Goal: Task Accomplishment & Management: Manage account settings

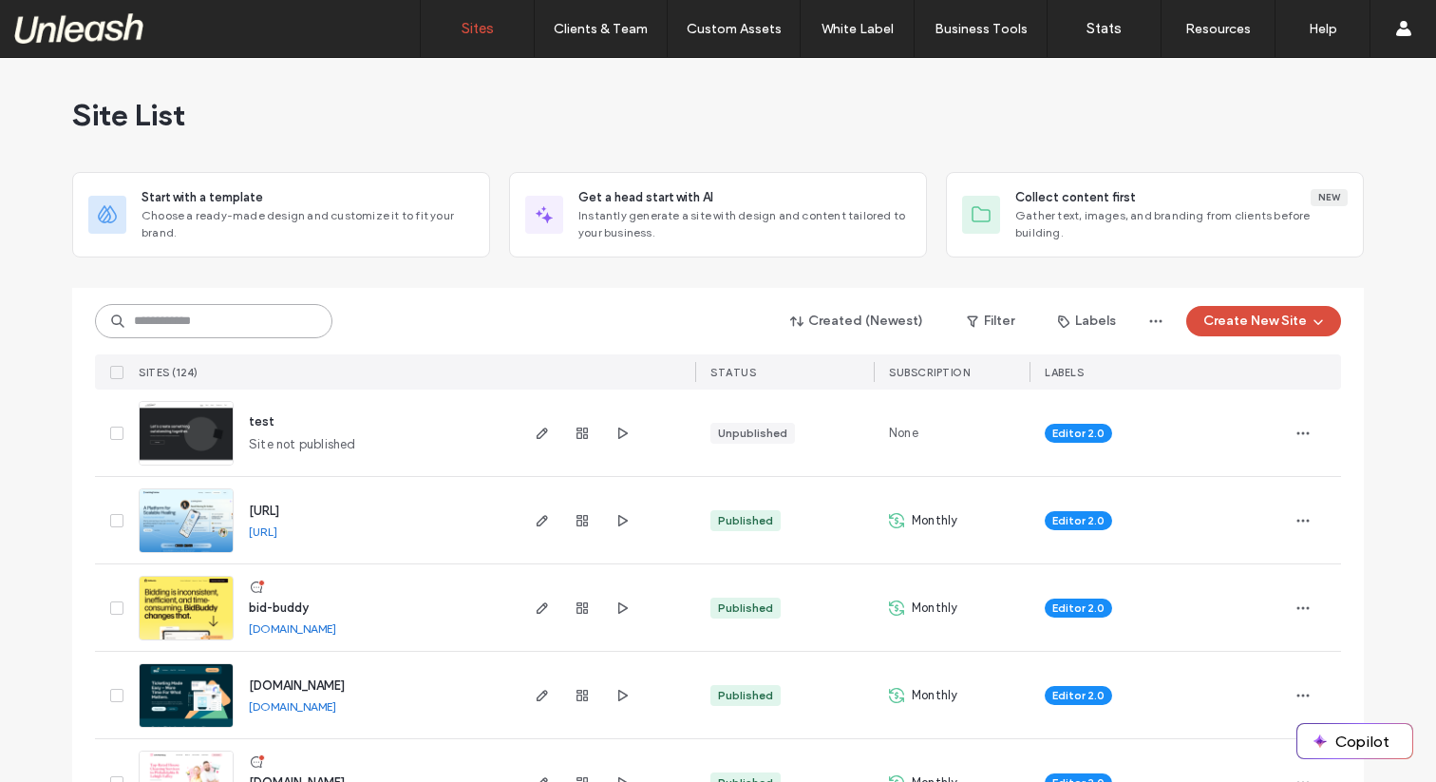
click at [219, 322] on input at bounding box center [214, 321] width 238 height 34
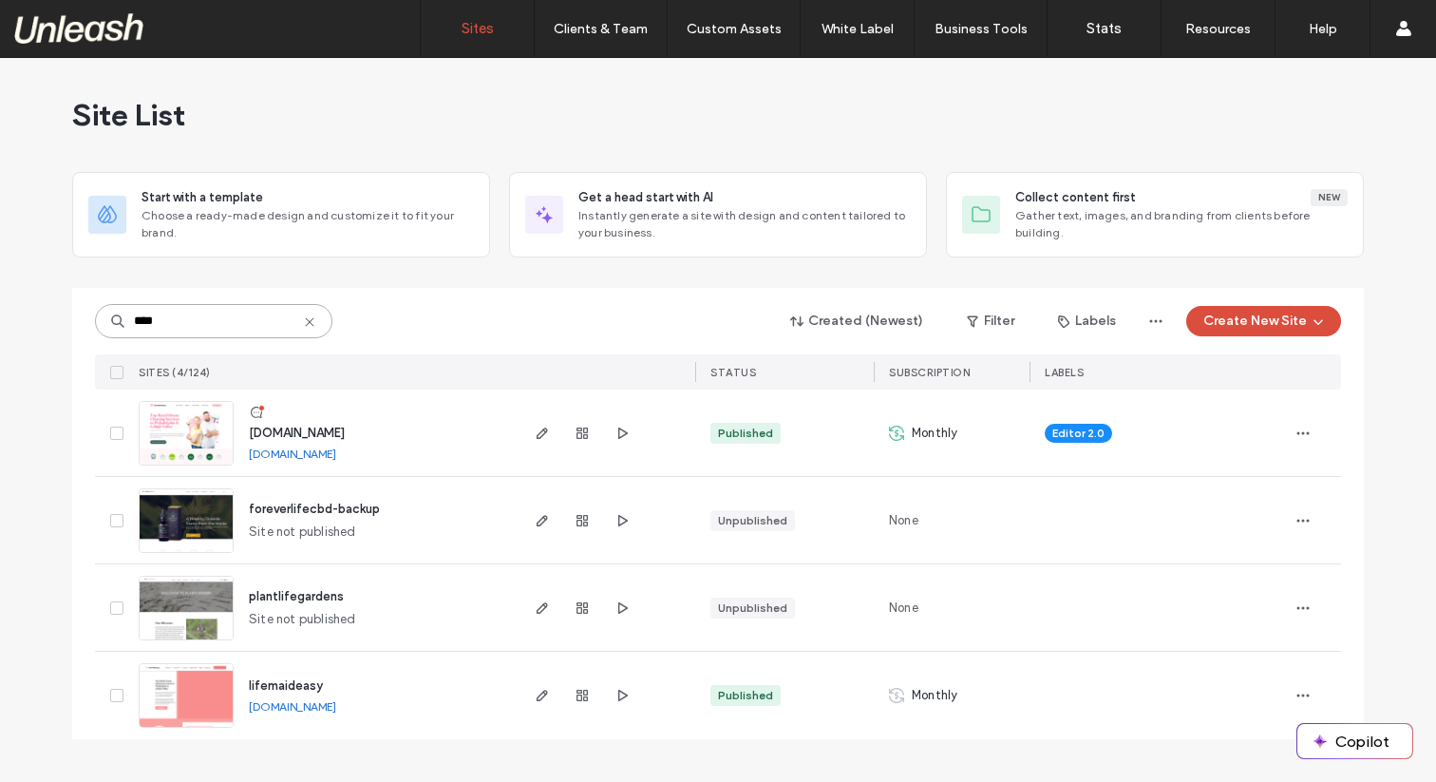
type input "****"
click at [203, 679] on img at bounding box center [186, 728] width 93 height 129
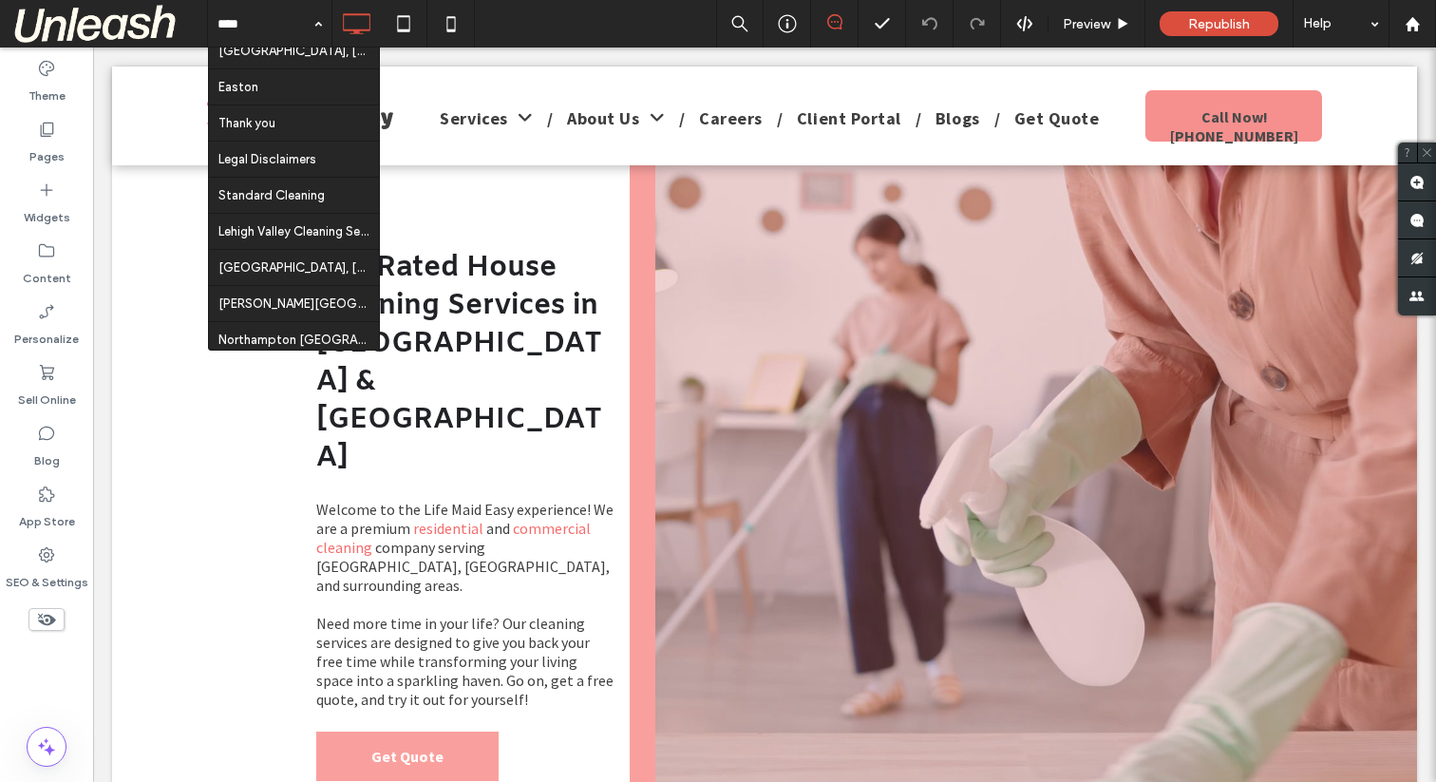
scroll to position [830, 0]
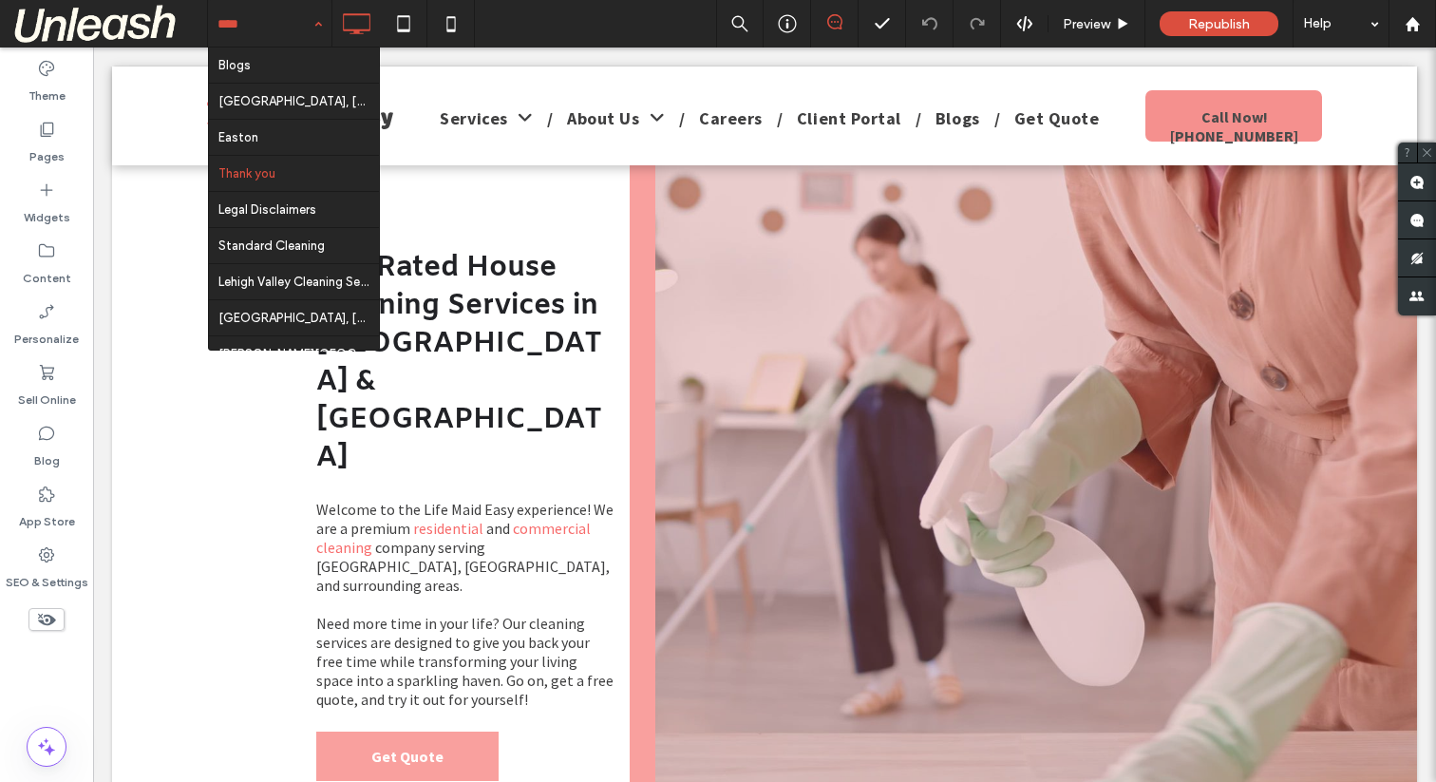
click at [0, 0] on div at bounding box center [0, 0] width 0 height 0
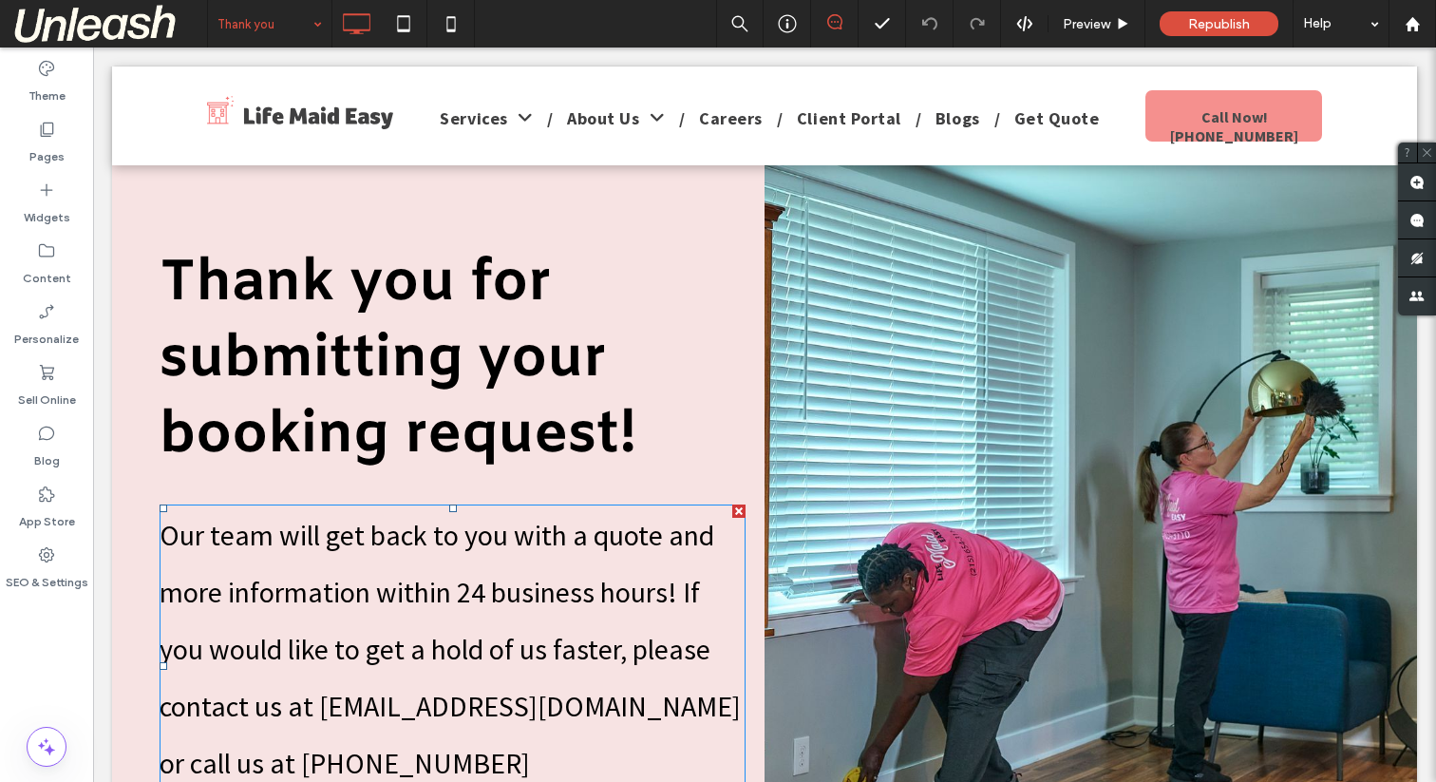
scroll to position [22, 0]
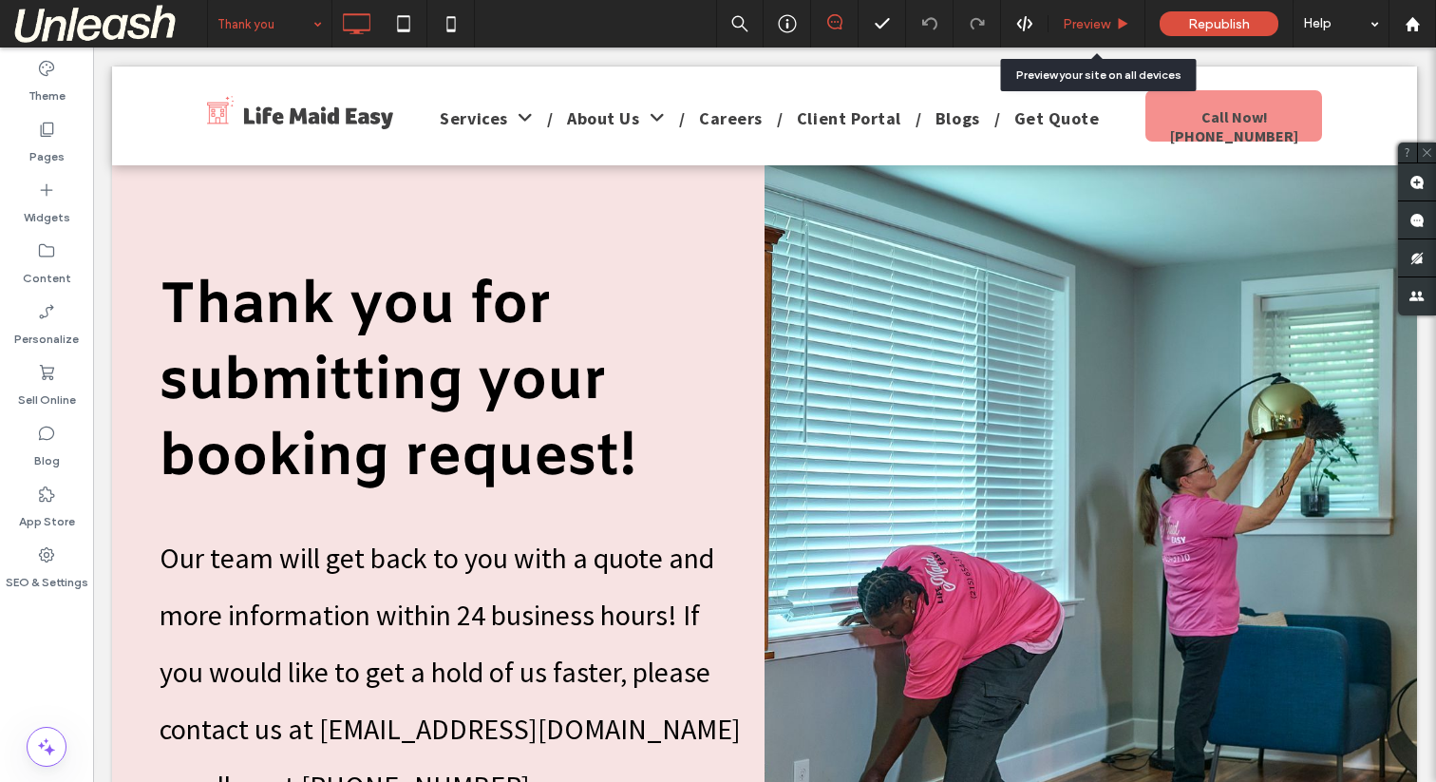
click at [1095, 30] on span "Preview" at bounding box center [1087, 24] width 48 height 16
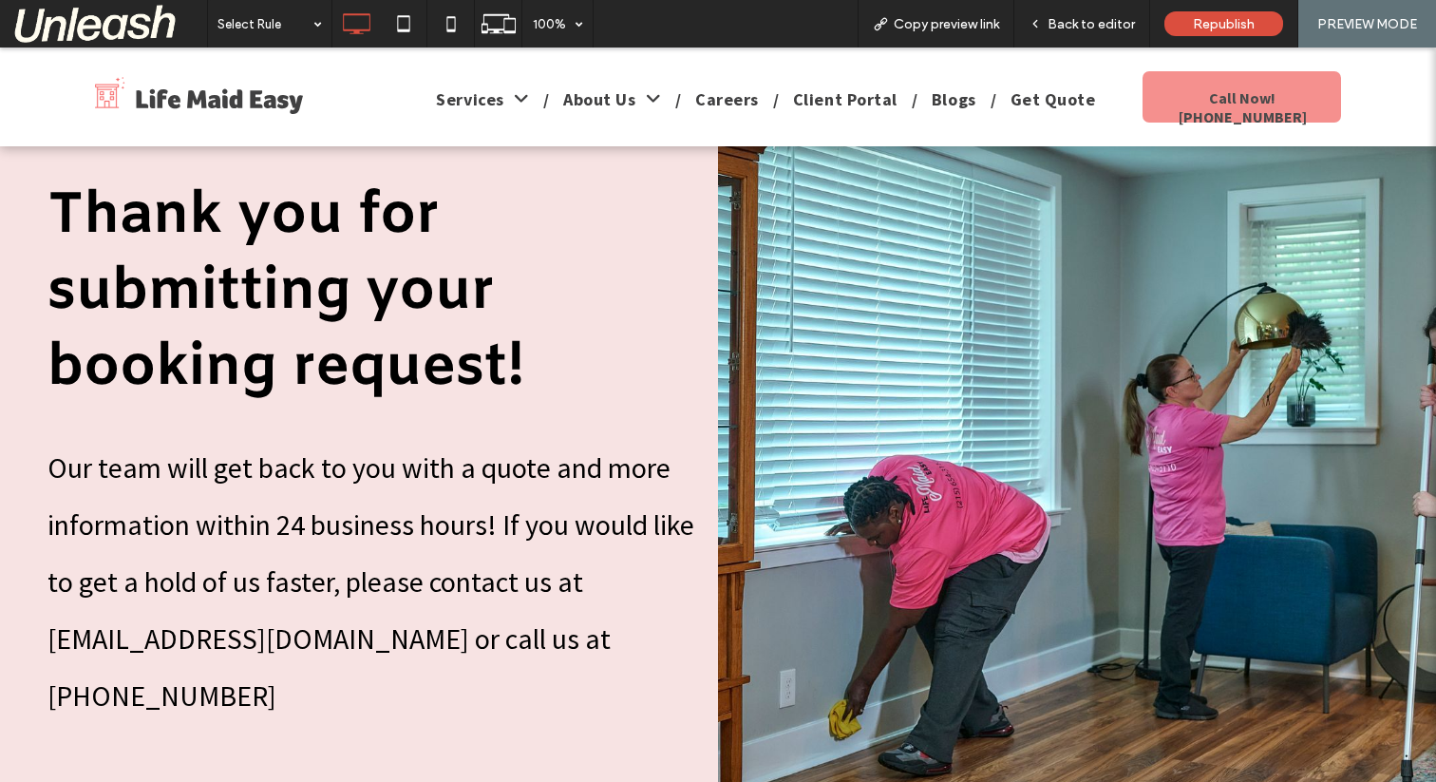
scroll to position [84, 0]
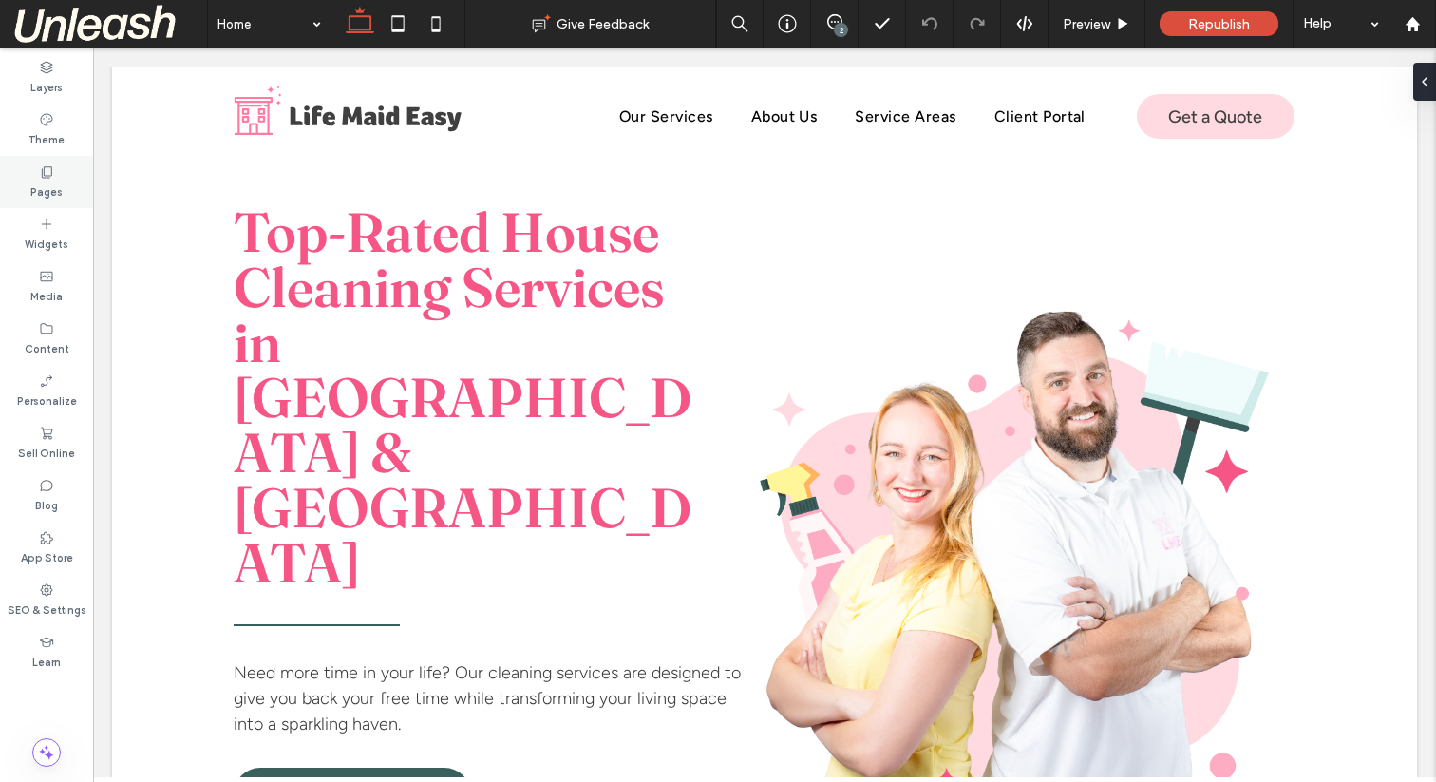
click at [37, 173] on div "Pages" at bounding box center [46, 182] width 93 height 52
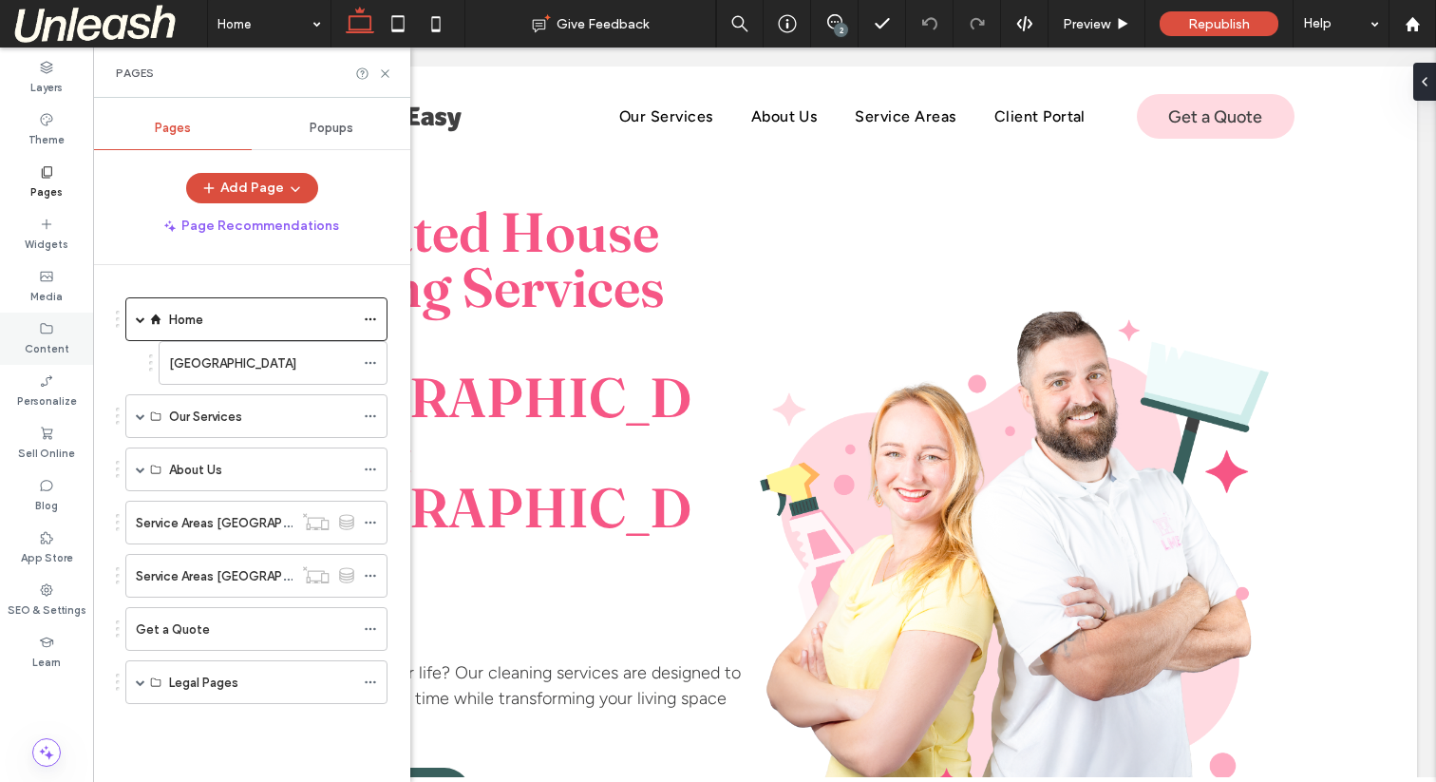
click at [52, 342] on label "Content" at bounding box center [47, 346] width 45 height 21
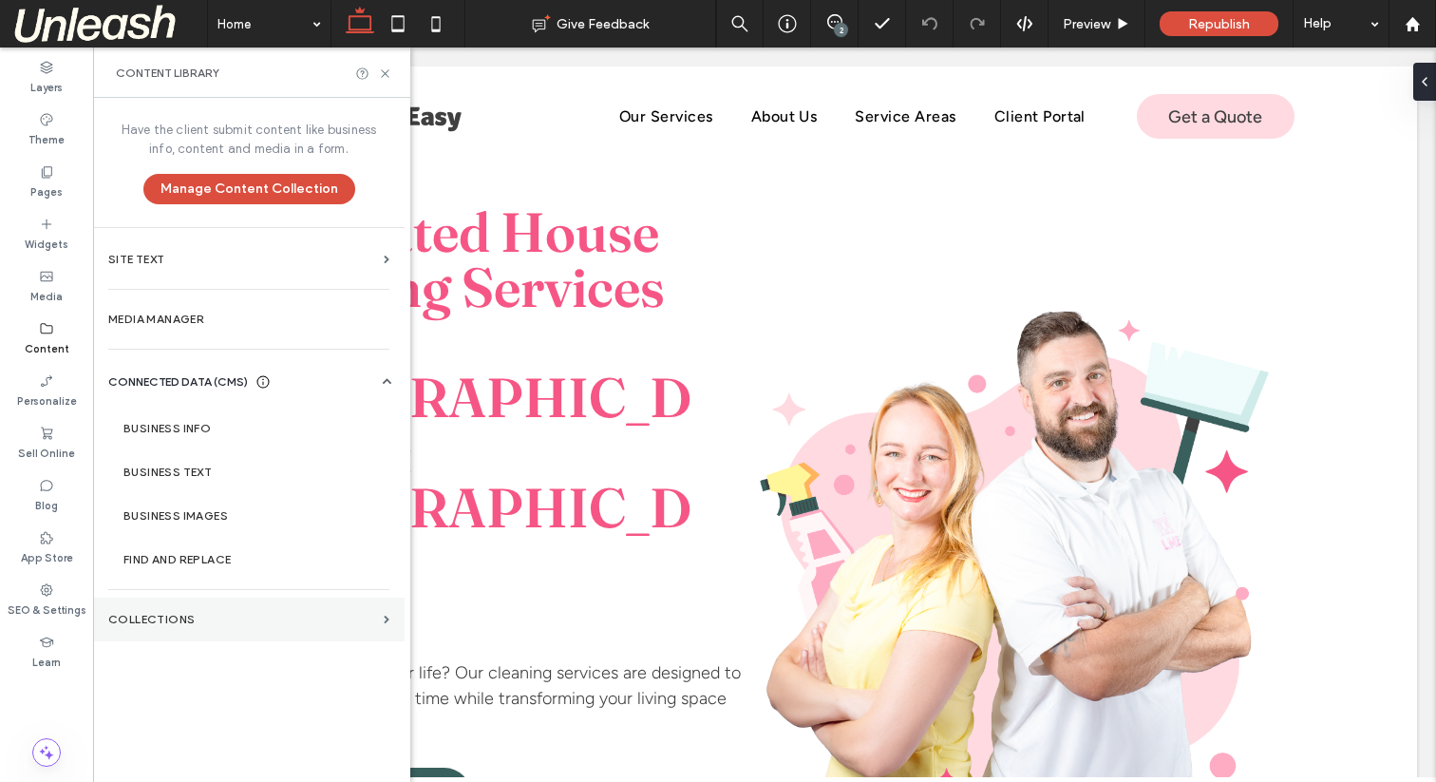
click at [172, 631] on section "Collections" at bounding box center [249, 620] width 312 height 44
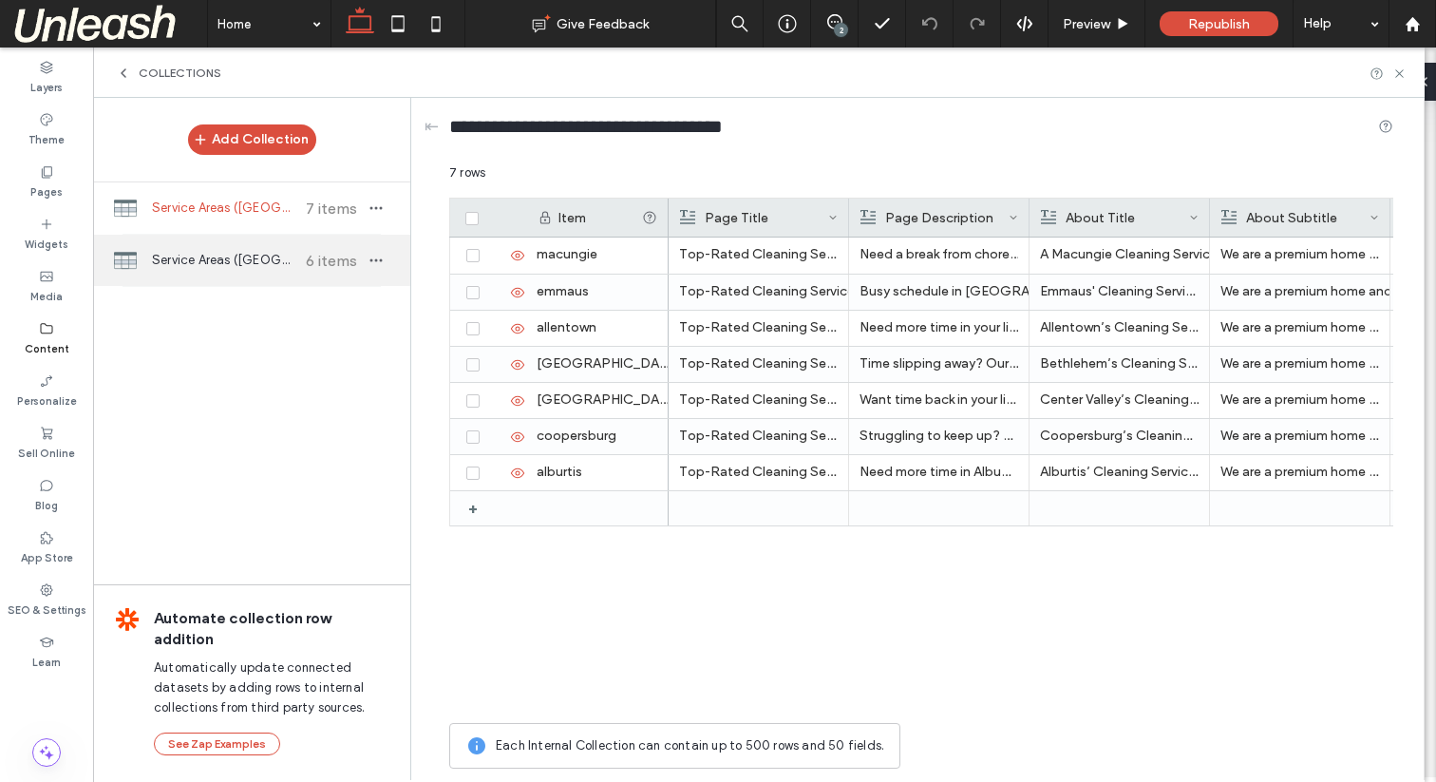
click at [228, 258] on span "Service Areas ([GEOGRAPHIC_DATA])" at bounding box center [223, 260] width 142 height 19
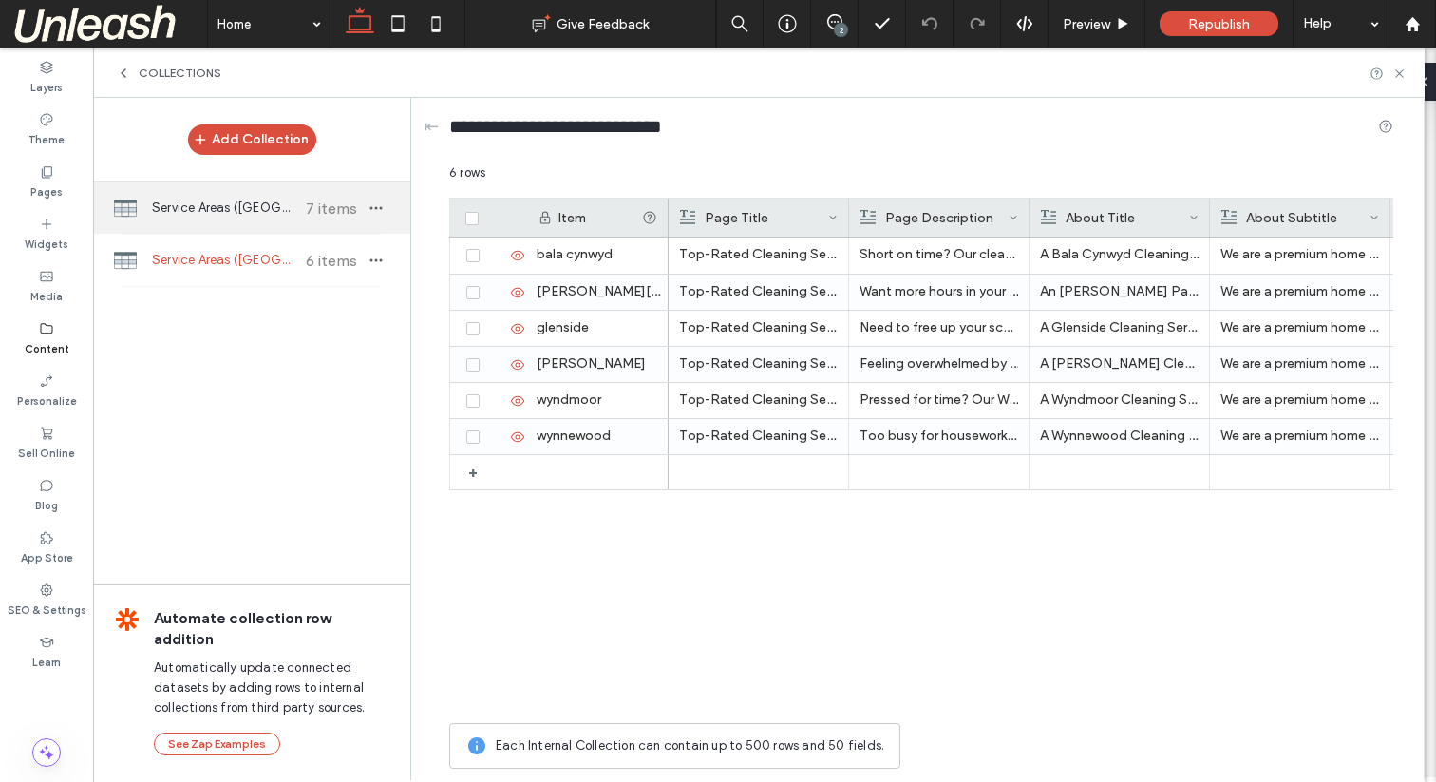
click at [199, 204] on span "Service Areas ([GEOGRAPHIC_DATA] Office)" at bounding box center [223, 208] width 142 height 19
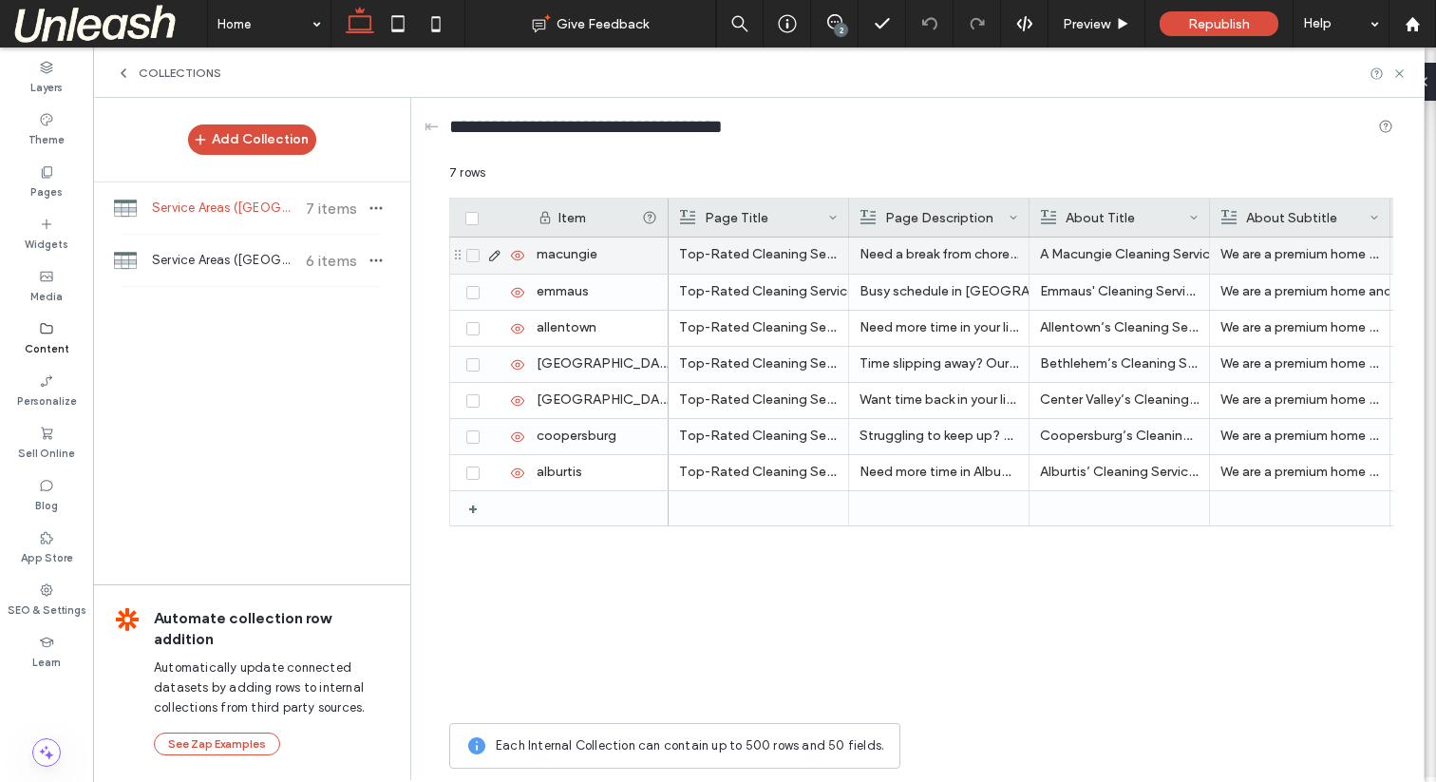
click at [495, 254] on icon at bounding box center [494, 255] width 15 height 15
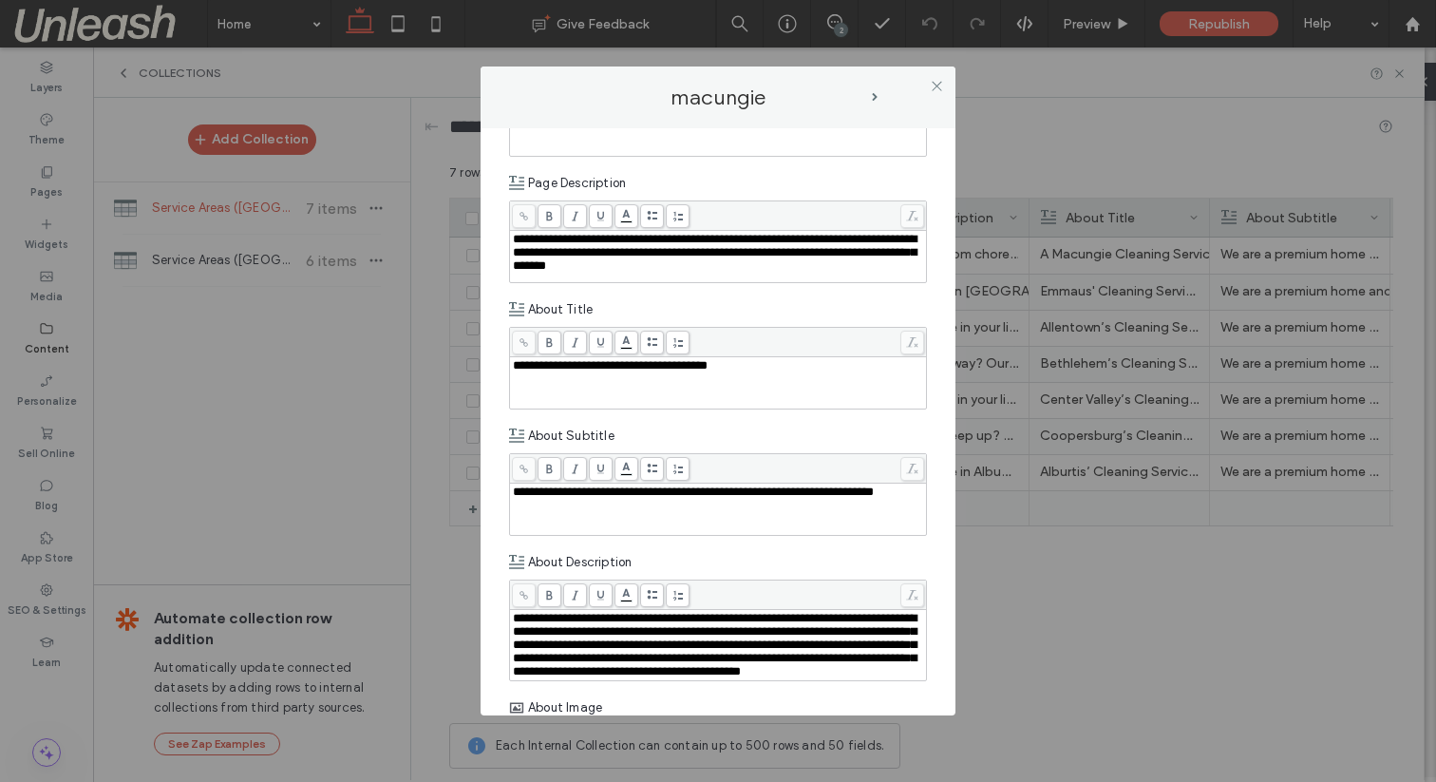
scroll to position [180, 0]
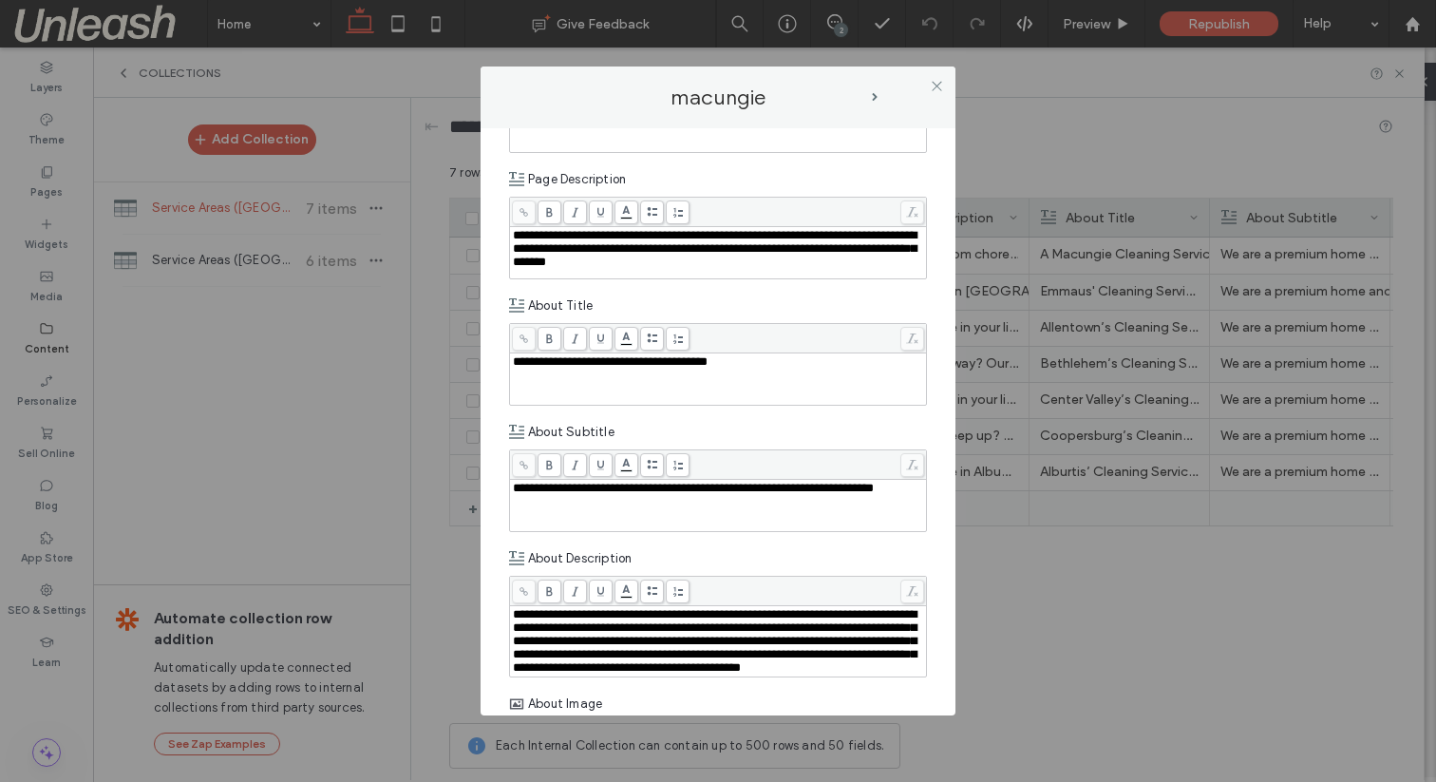
click at [548, 303] on span "About Title" at bounding box center [560, 305] width 65 height 19
click at [934, 77] on span at bounding box center [937, 85] width 14 height 29
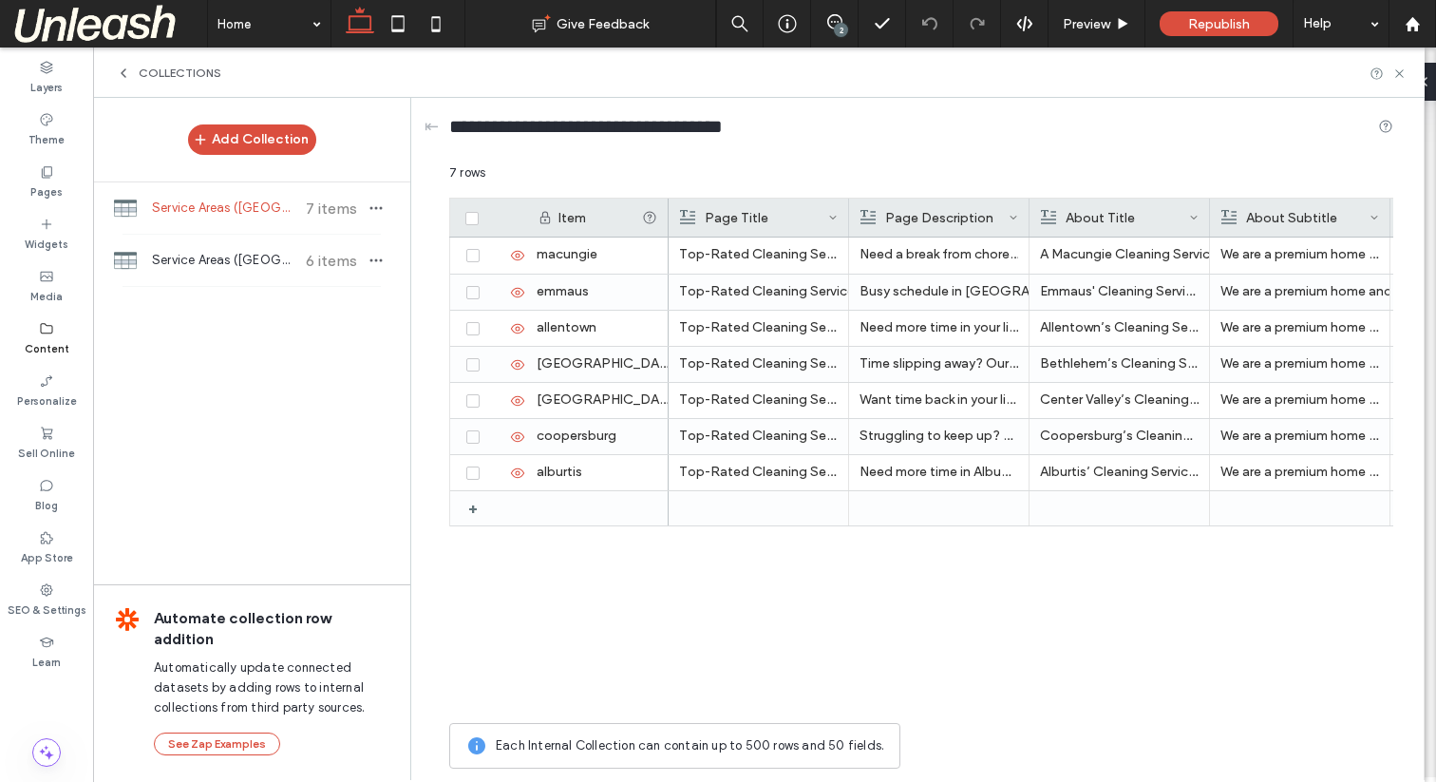
click at [713, 217] on div "Page Title" at bounding box center [754, 218] width 148 height 38
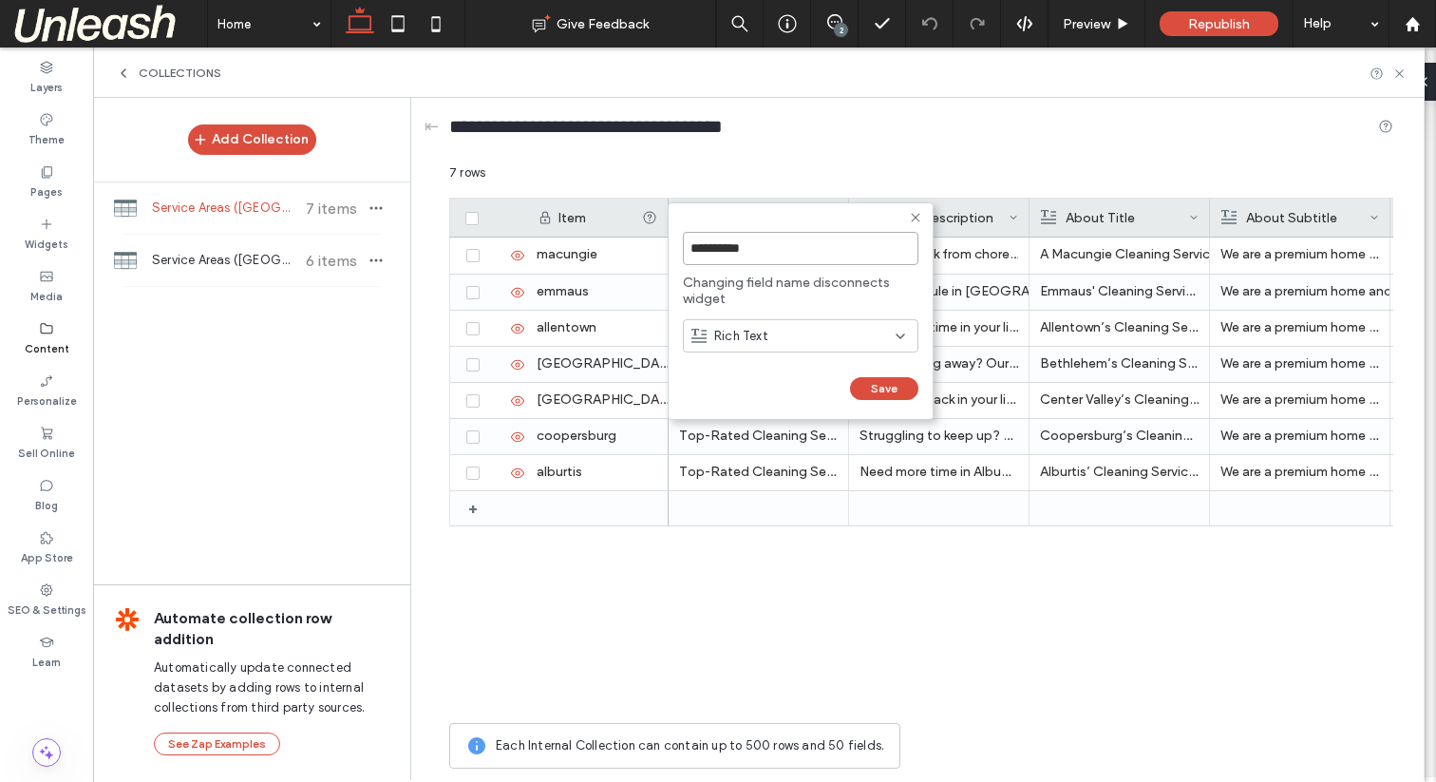
click at [704, 248] on input "**********" at bounding box center [801, 248] width 236 height 33
type input "**********"
click at [878, 389] on button "Save" at bounding box center [884, 388] width 68 height 23
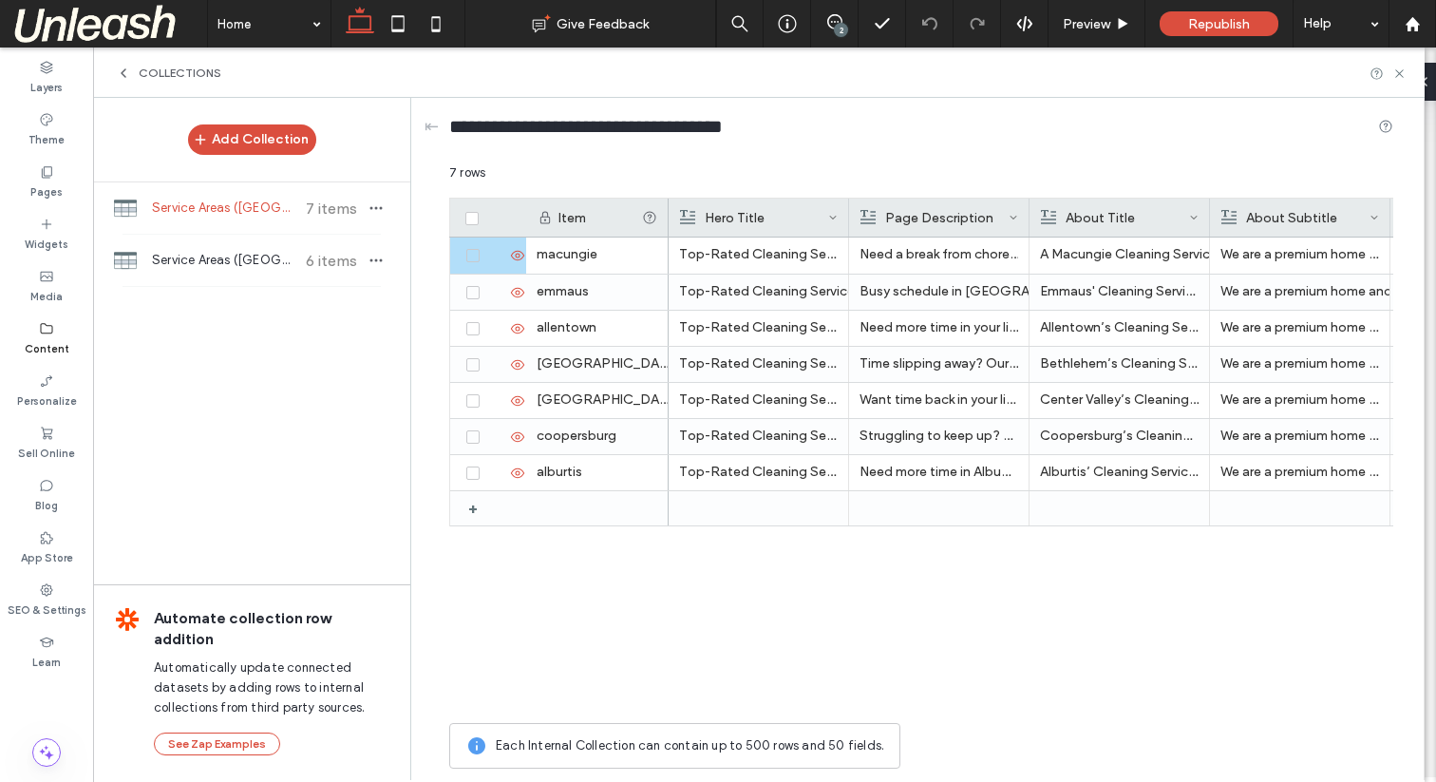
click at [901, 216] on div "Page Description" at bounding box center [935, 218] width 148 height 38
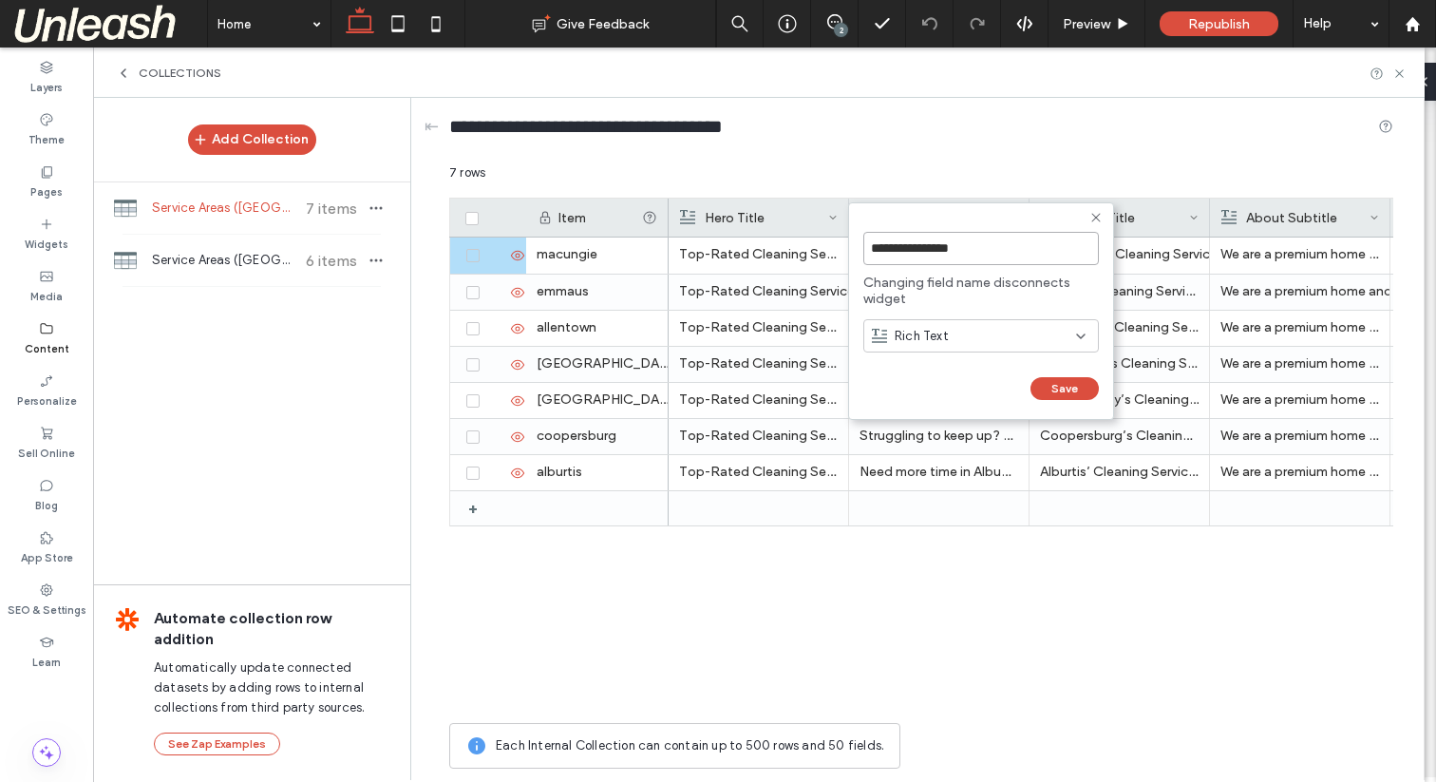
click at [884, 252] on input "**********" at bounding box center [982, 248] width 236 height 33
type input "**********"
click at [1059, 393] on button "Save" at bounding box center [1065, 388] width 68 height 23
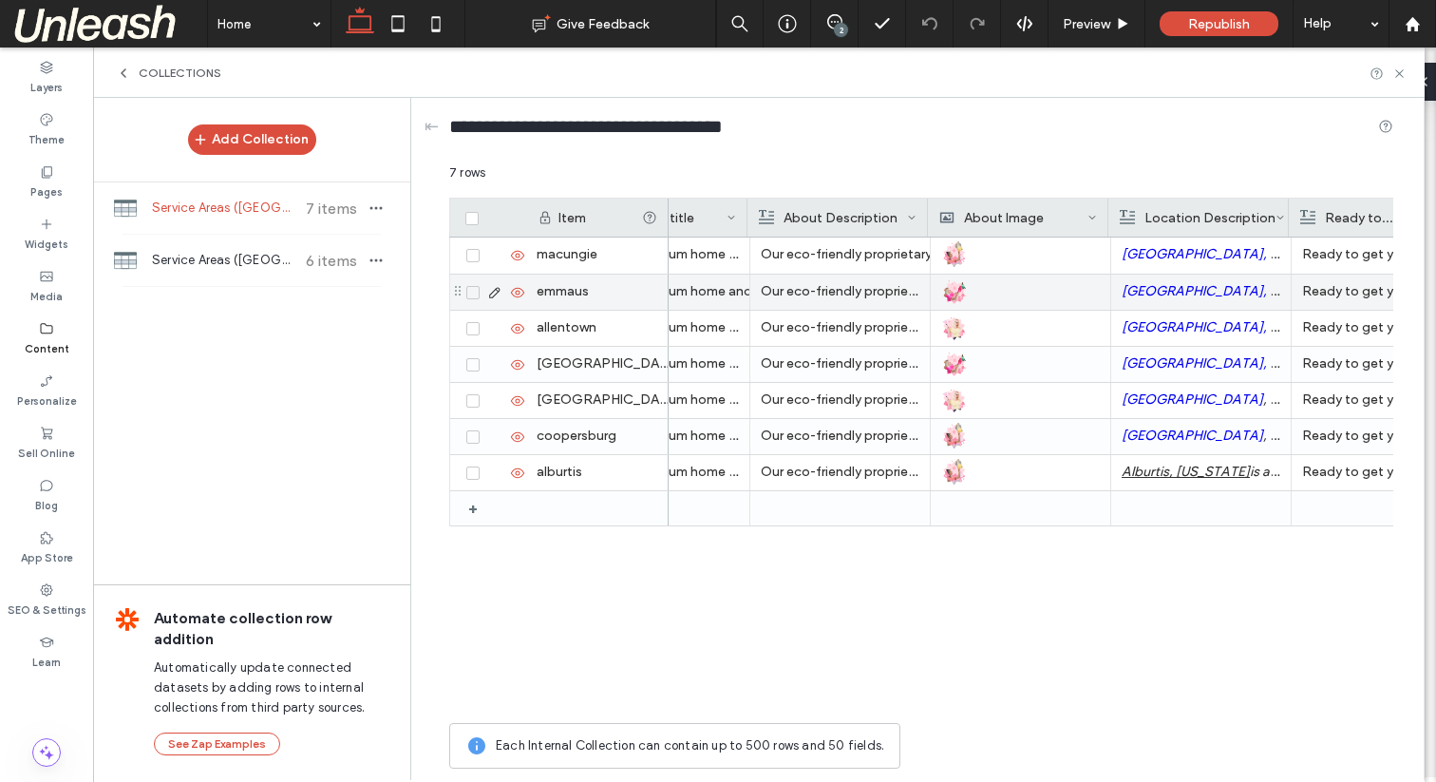
scroll to position [0, 643]
click at [1409, 75] on div "Collections" at bounding box center [759, 73] width 1332 height 50
click at [1398, 75] on icon at bounding box center [1400, 74] width 14 height 14
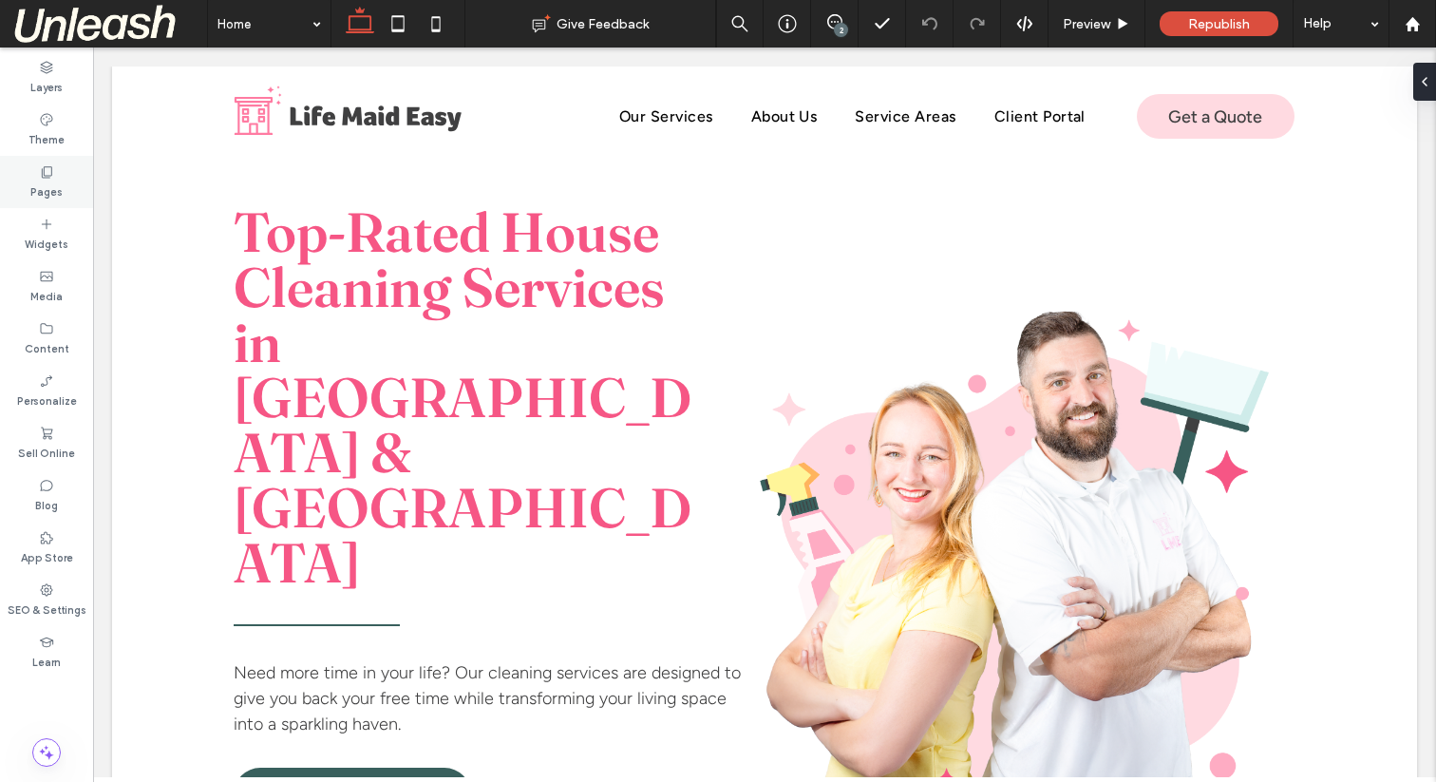
click at [39, 187] on label "Pages" at bounding box center [46, 190] width 32 height 21
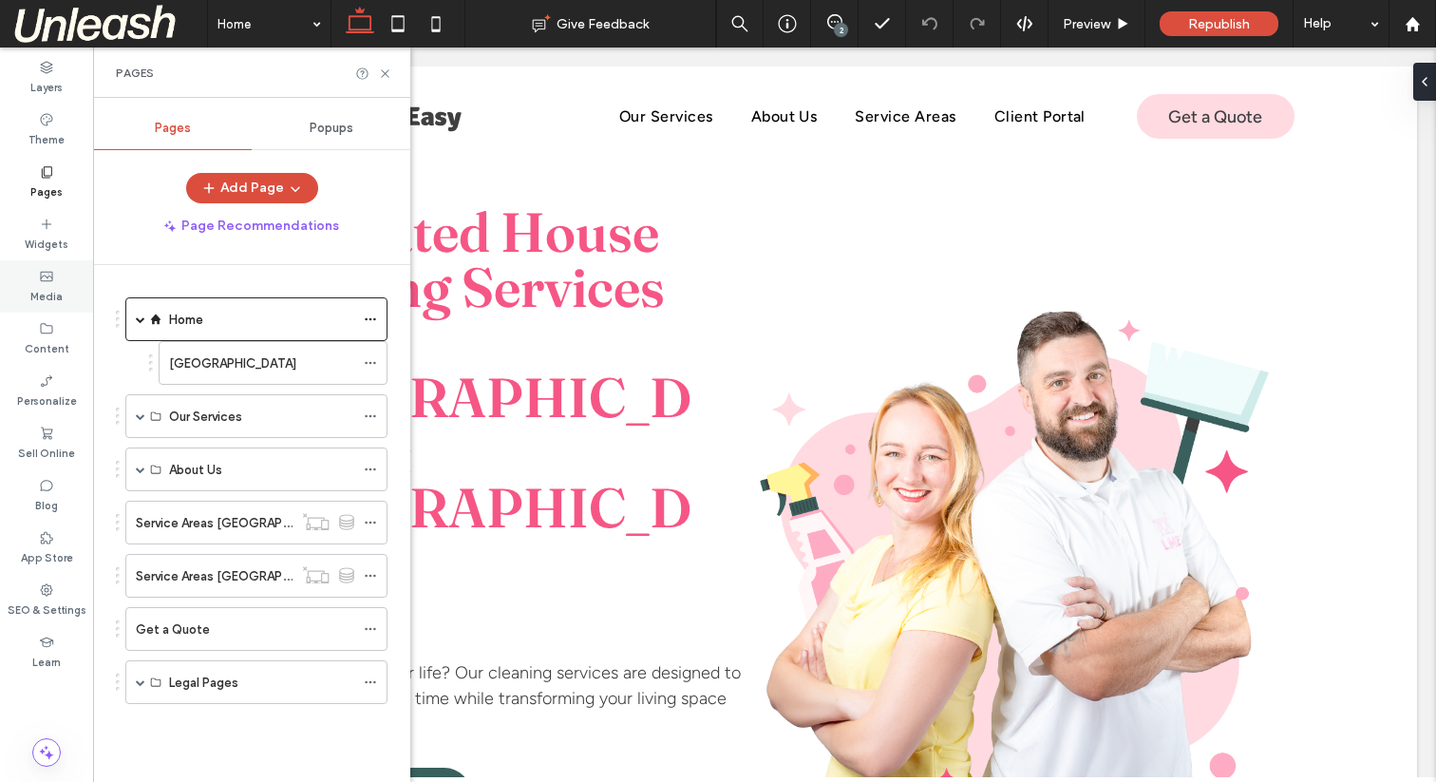
click at [69, 292] on div "Media" at bounding box center [46, 286] width 93 height 52
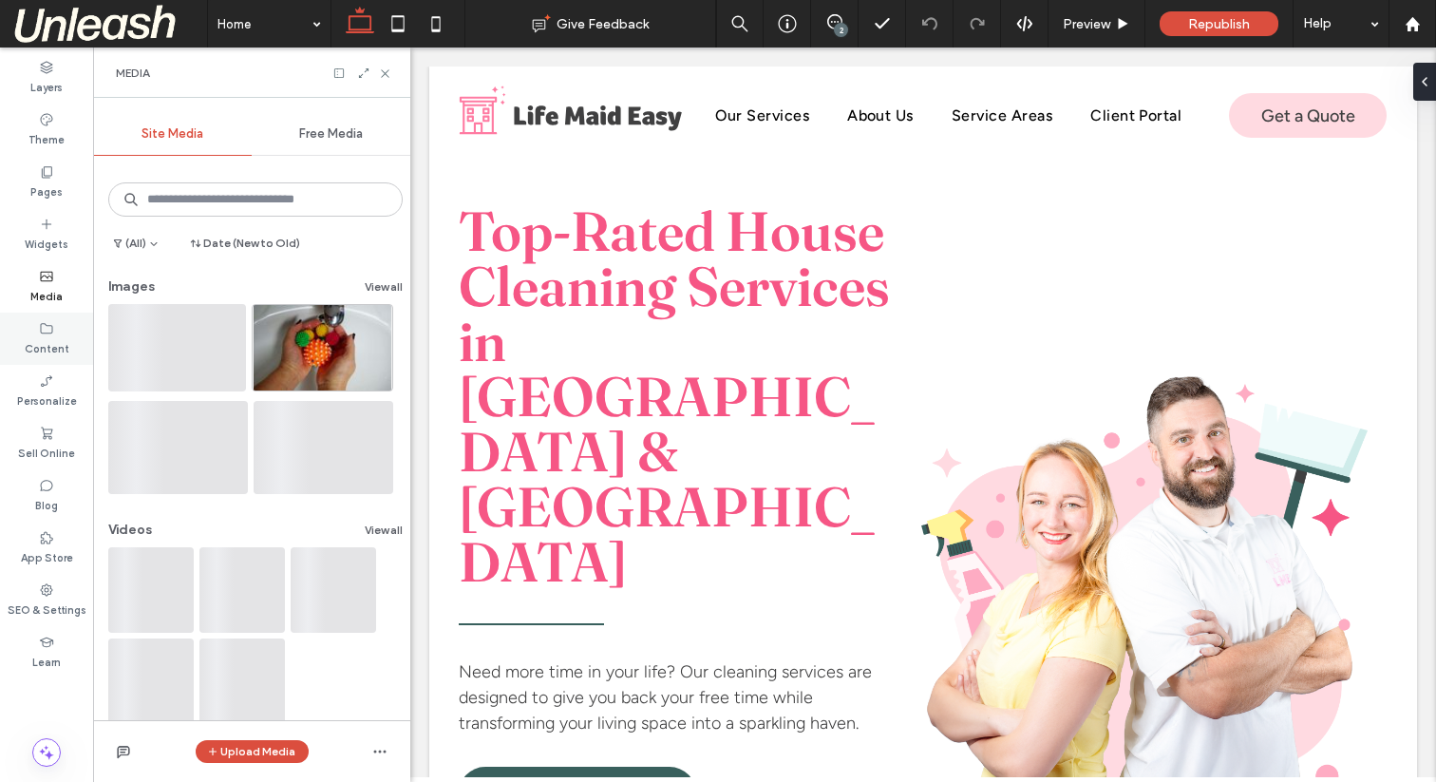
click at [46, 336] on label "Content" at bounding box center [47, 346] width 45 height 21
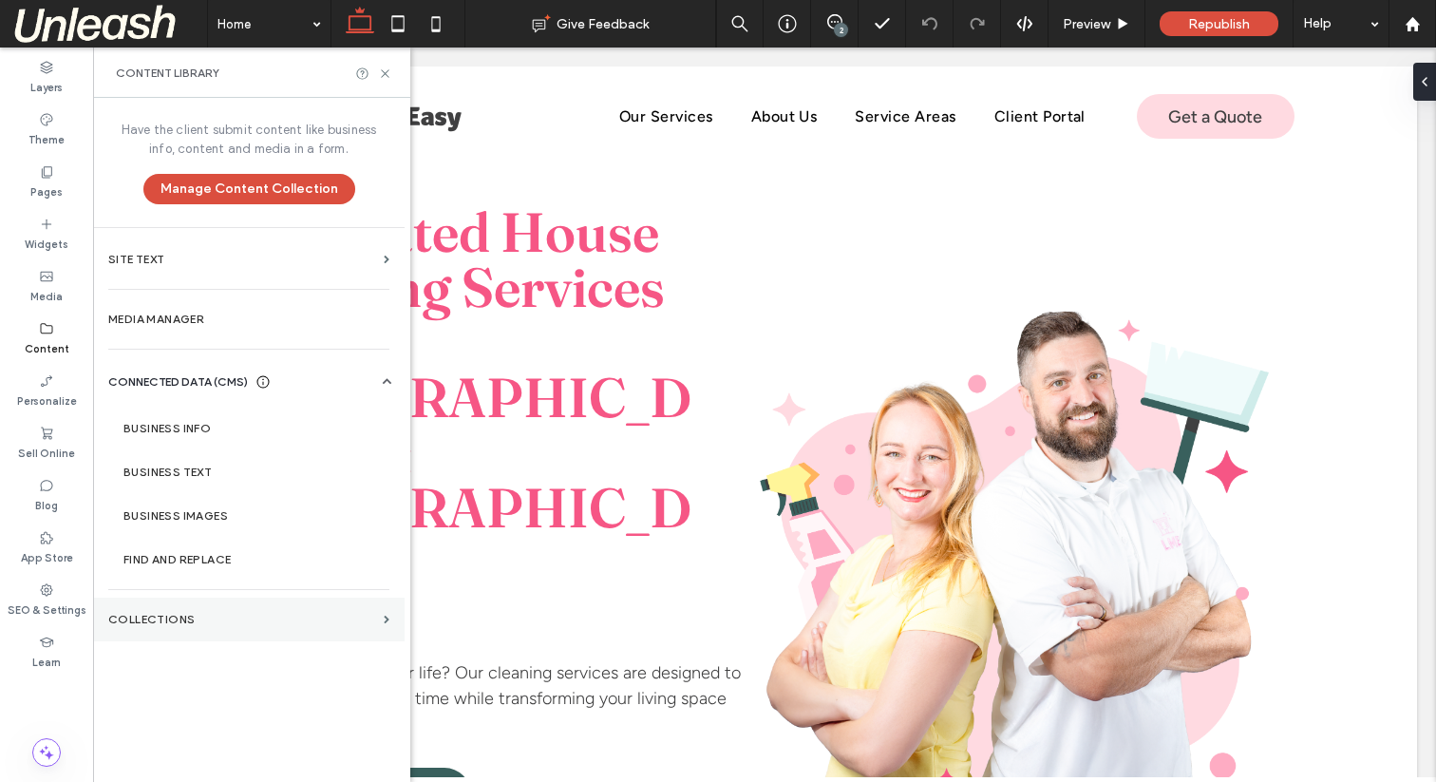
click at [216, 613] on label "Collections" at bounding box center [242, 619] width 268 height 13
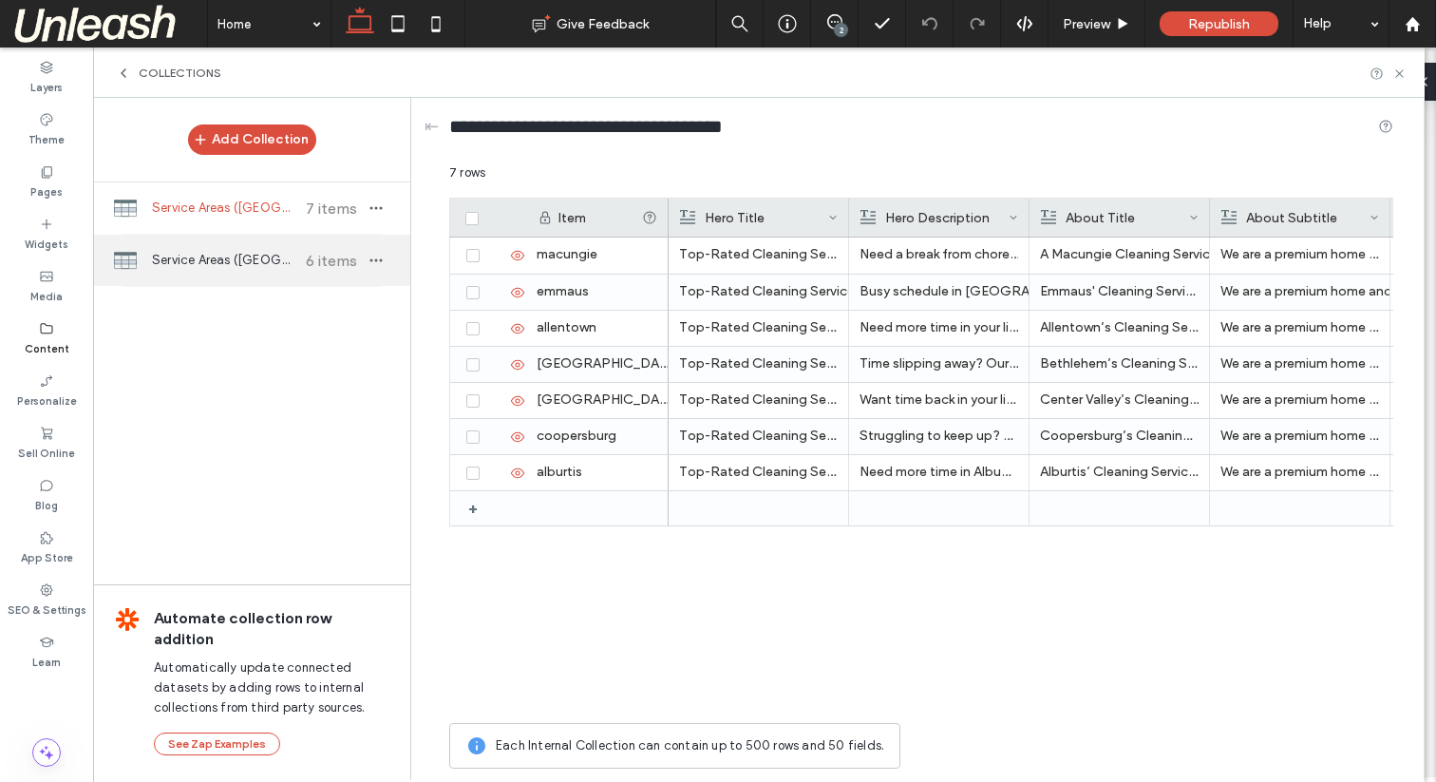
click at [219, 236] on div "Service Areas ([GEOGRAPHIC_DATA]) 6 items" at bounding box center [251, 260] width 317 height 51
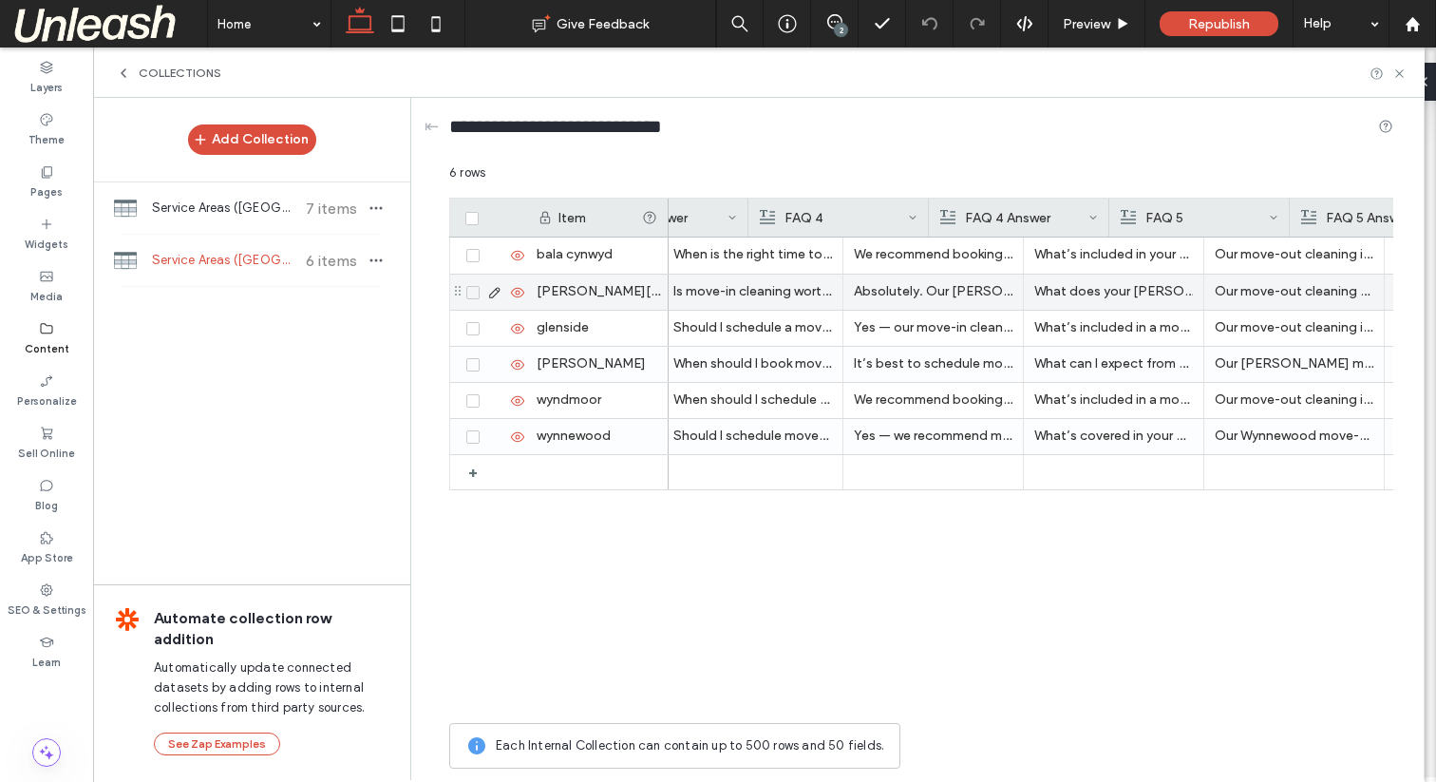
scroll to position [0, 3493]
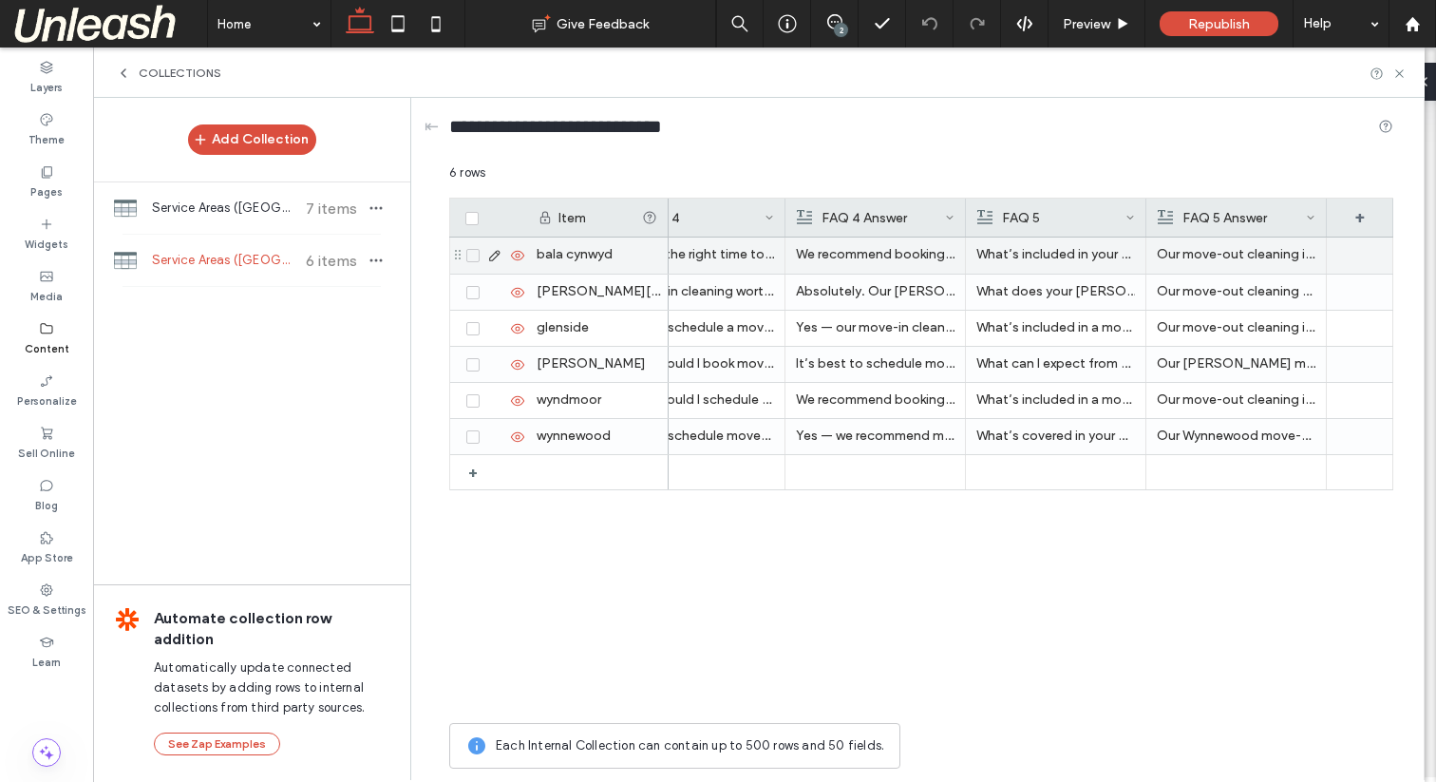
click at [493, 256] on icon at bounding box center [494, 255] width 15 height 15
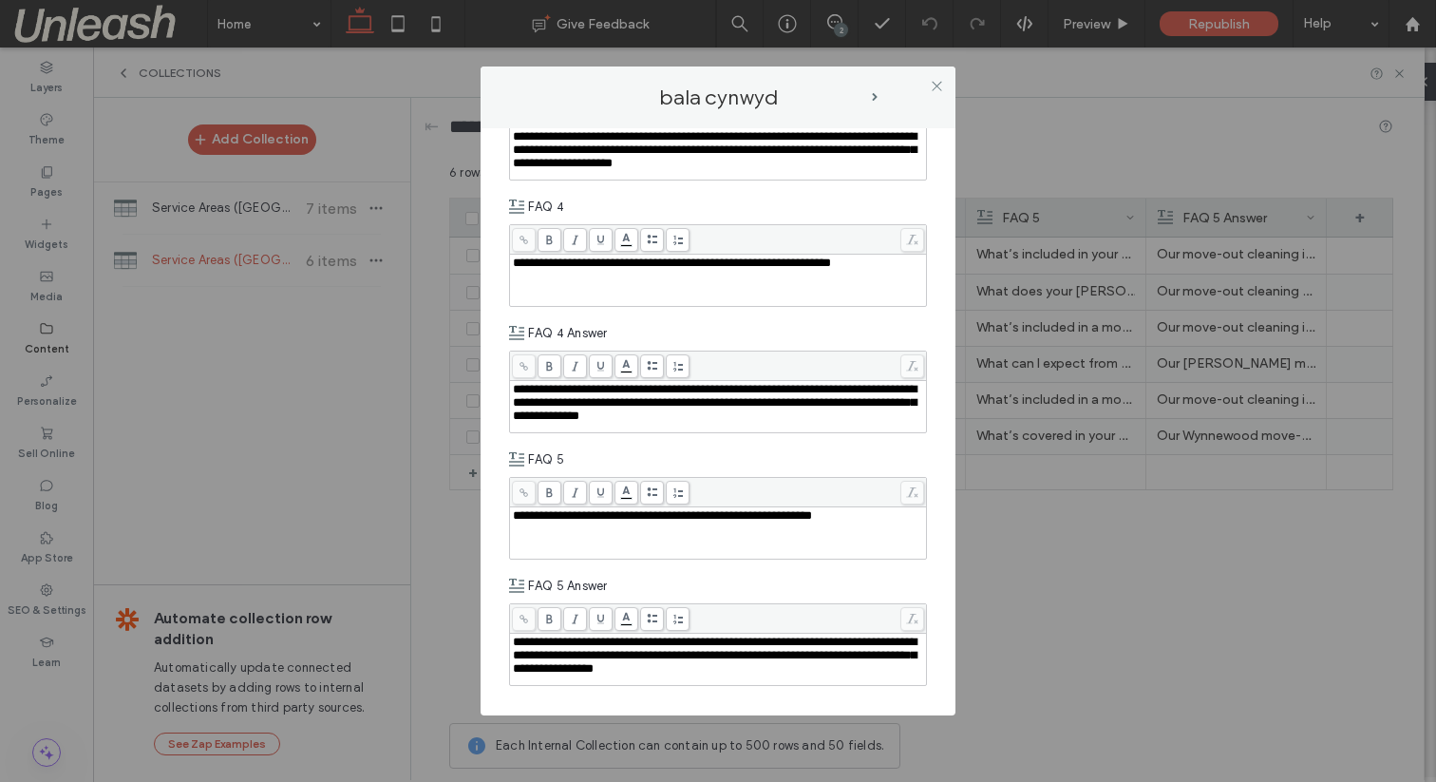
scroll to position [2647, 0]
click at [940, 81] on icon at bounding box center [937, 86] width 14 height 14
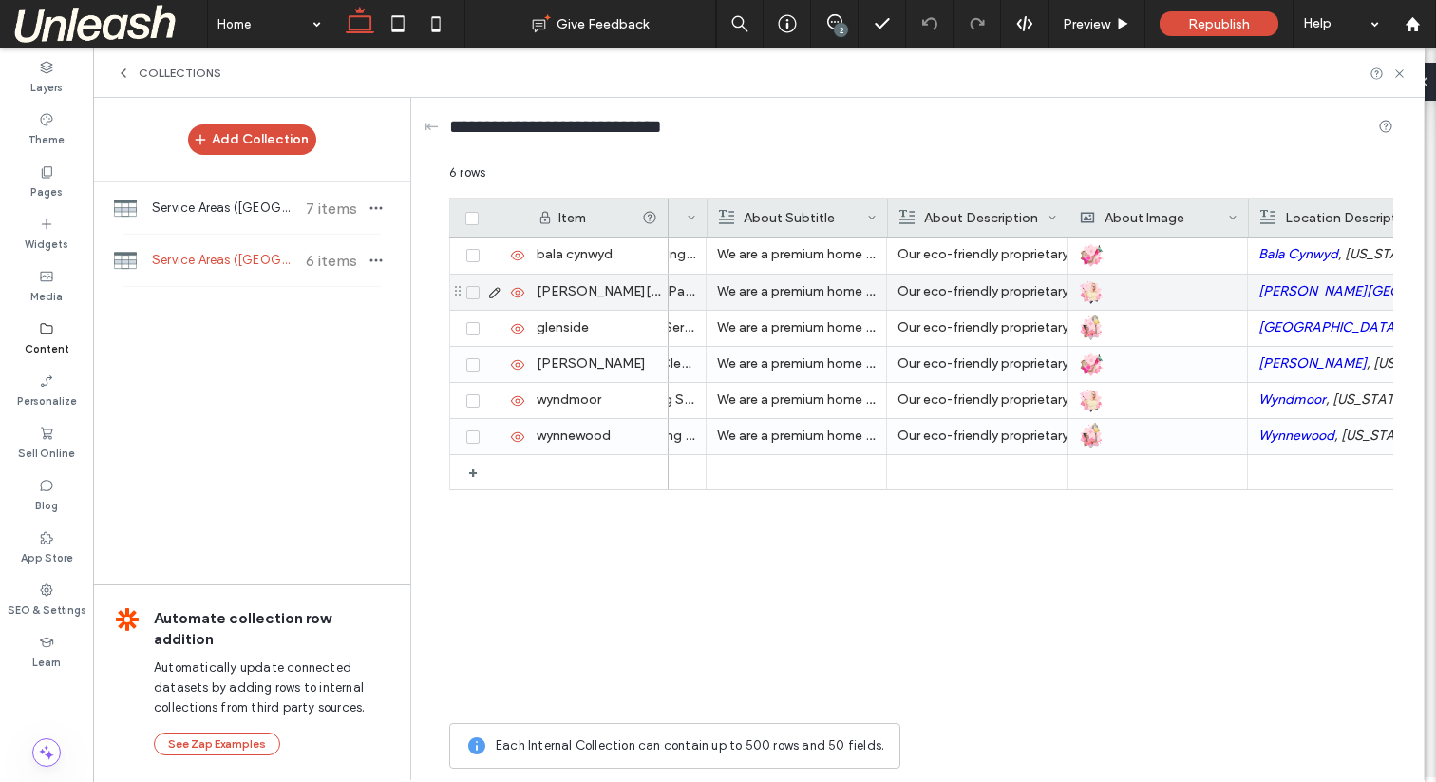
scroll to position [0, 503]
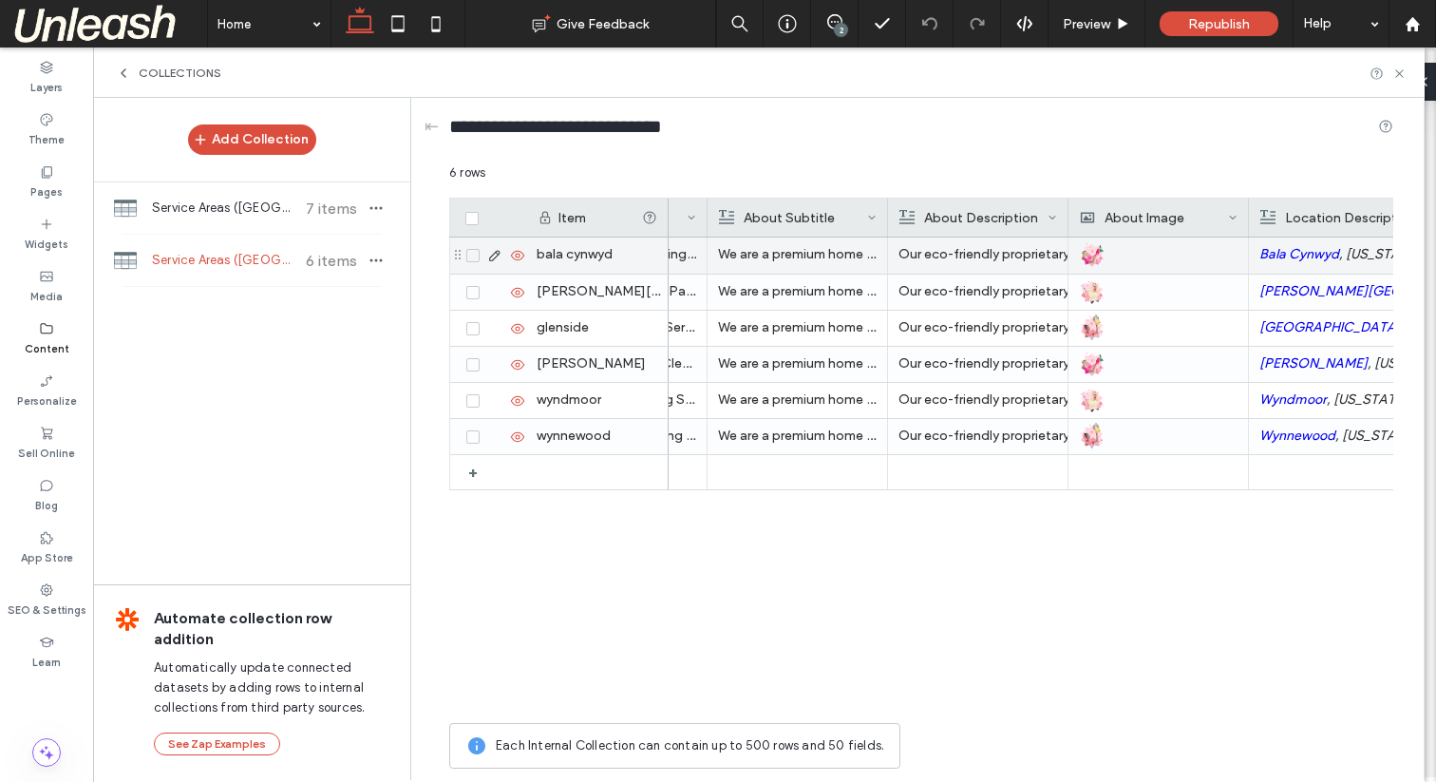
click at [491, 258] on icon at bounding box center [494, 255] width 15 height 15
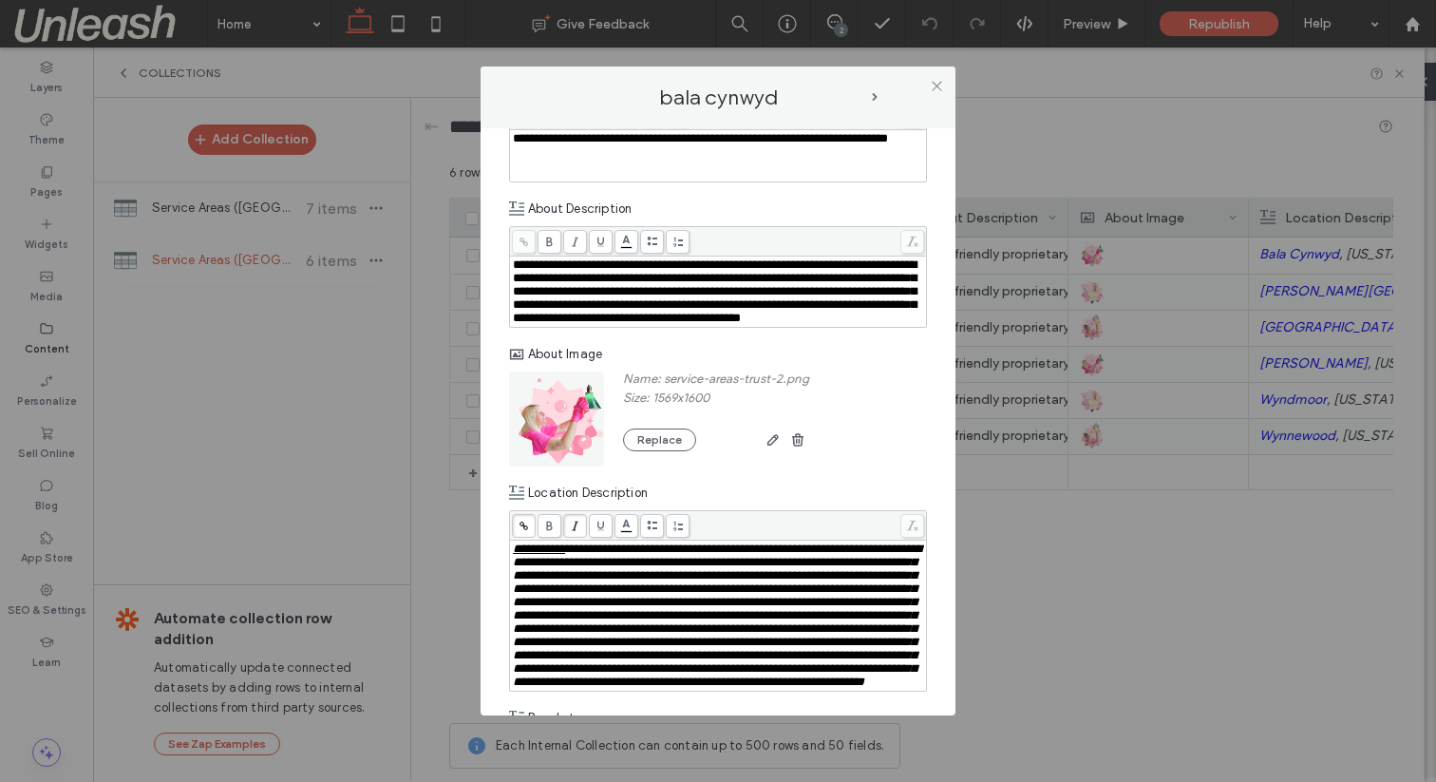
scroll to position [524, 0]
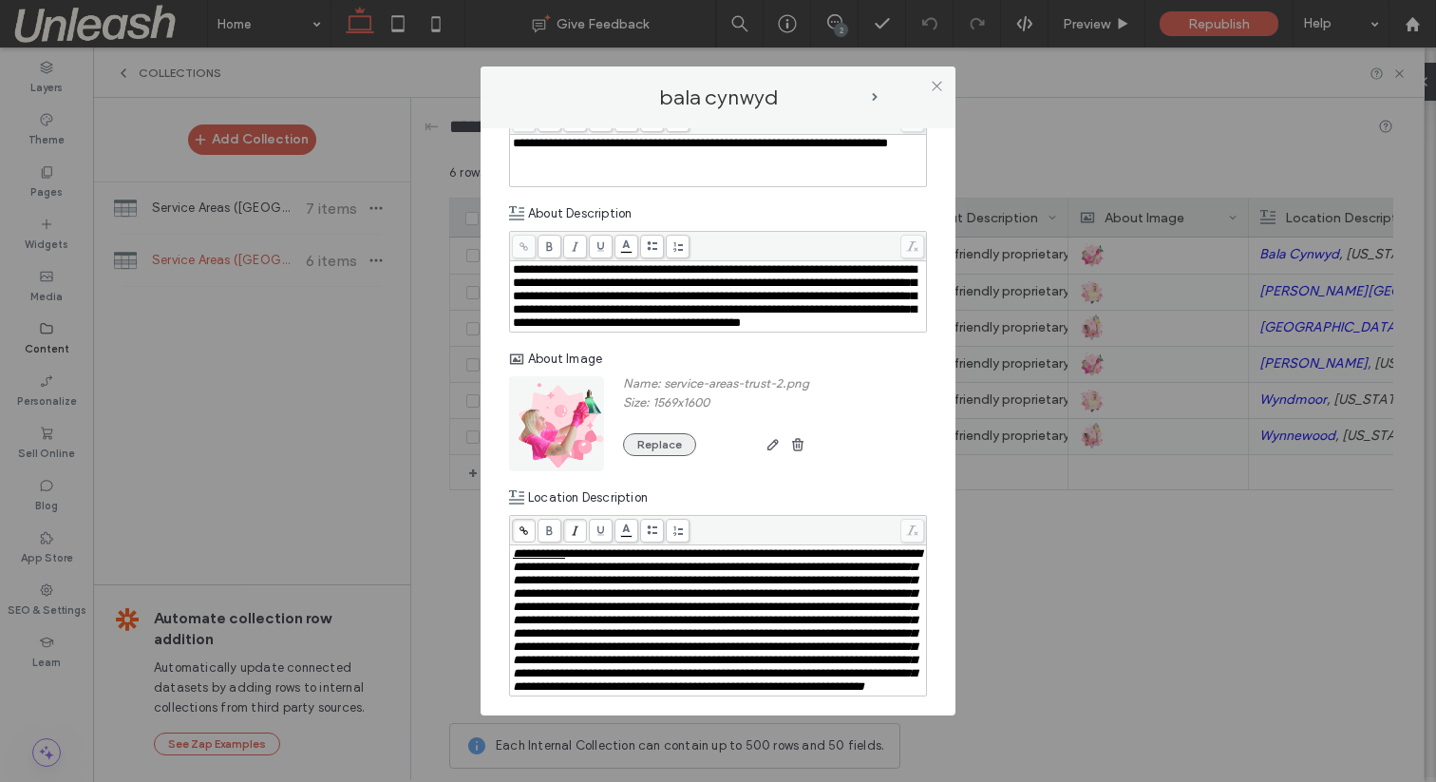
click at [636, 456] on button "Replace" at bounding box center [659, 444] width 73 height 23
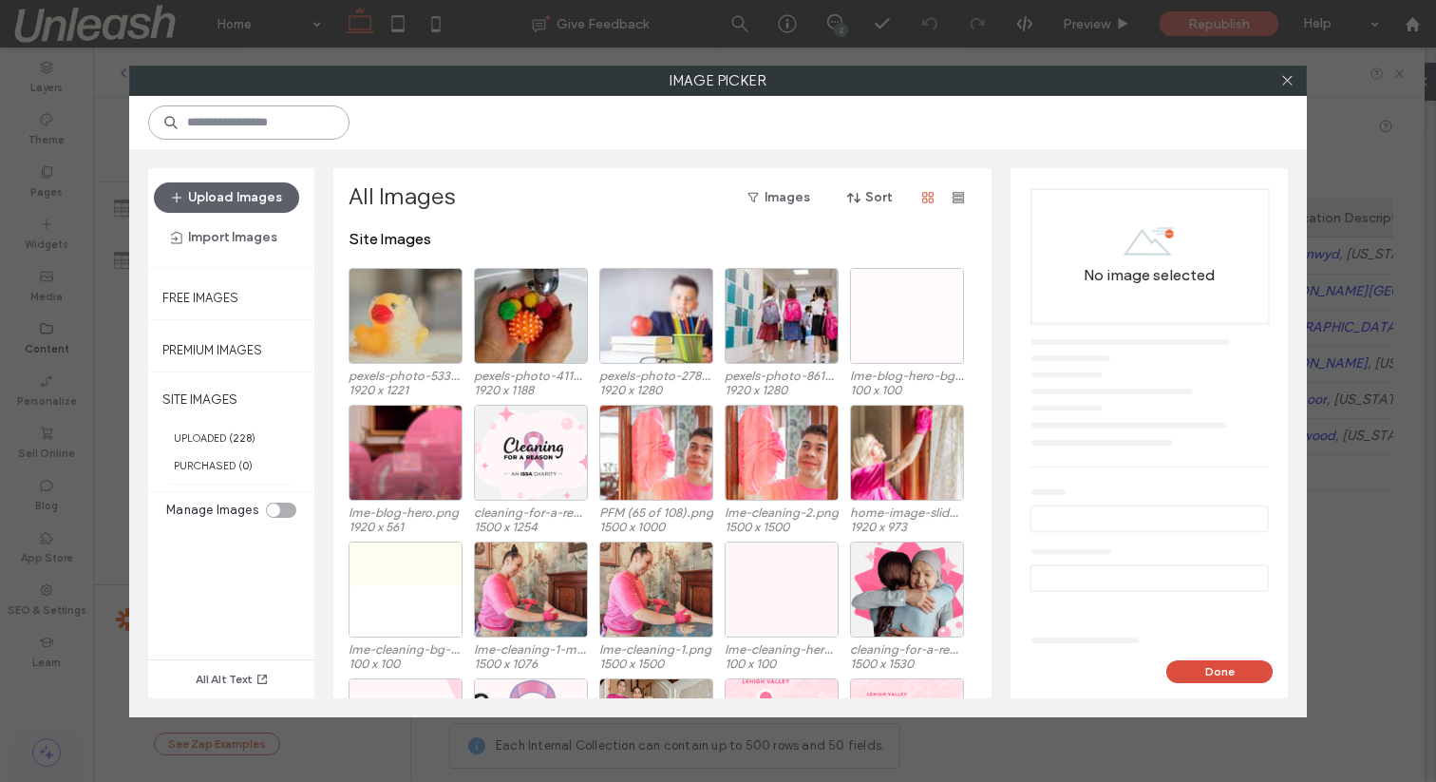
click at [264, 132] on input at bounding box center [248, 122] width 201 height 34
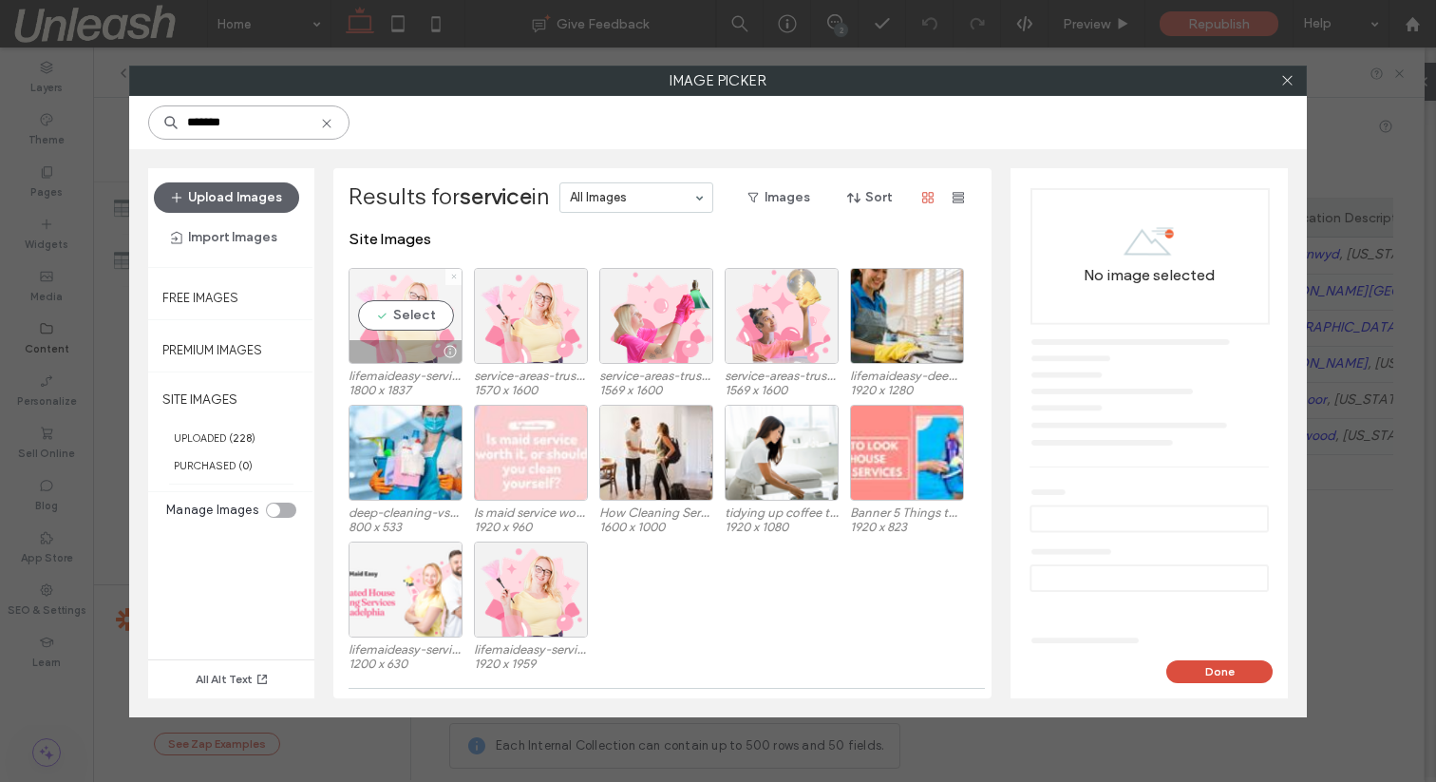
type input "*******"
click at [450, 276] on icon at bounding box center [454, 277] width 8 height 8
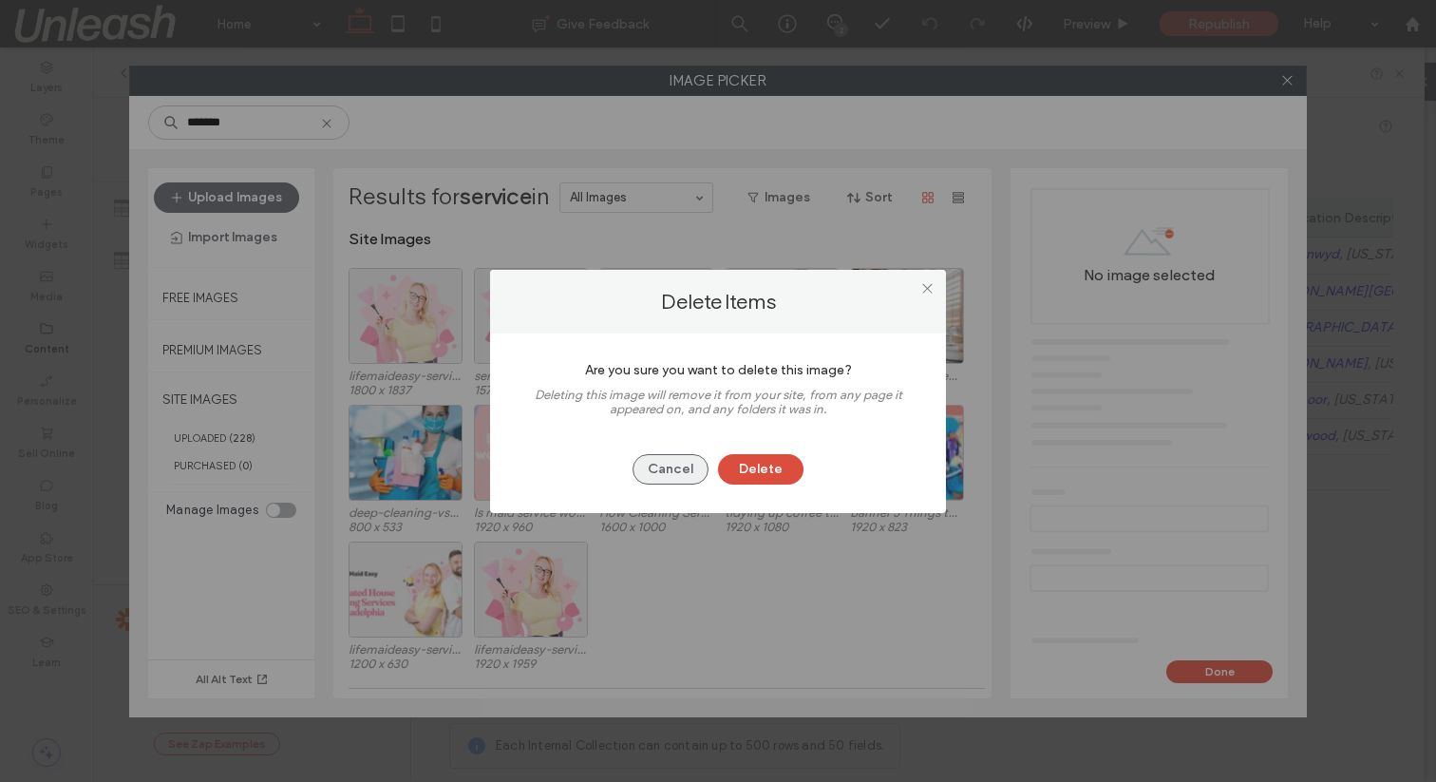
click at [638, 466] on button "Cancel" at bounding box center [671, 469] width 76 height 30
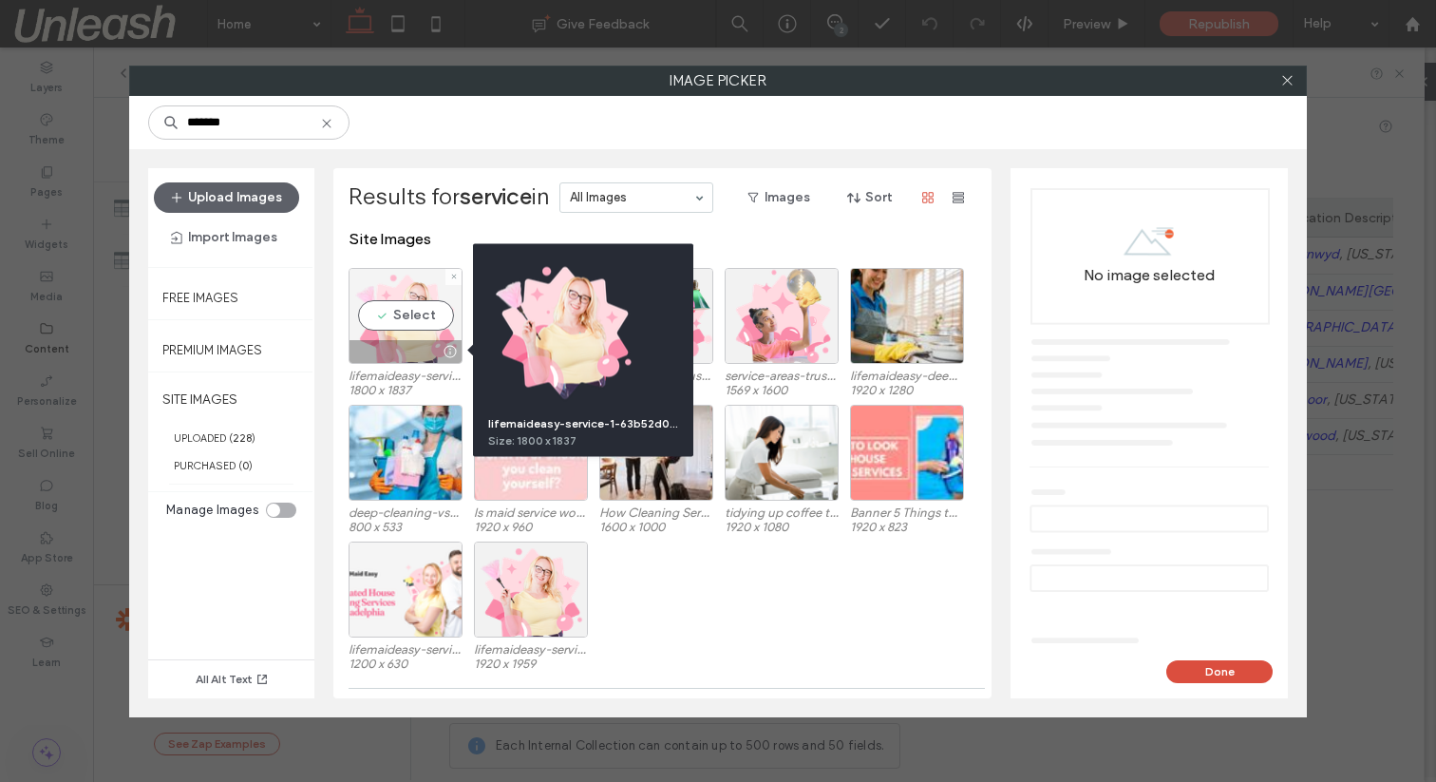
click at [452, 352] on div at bounding box center [450, 351] width 24 height 15
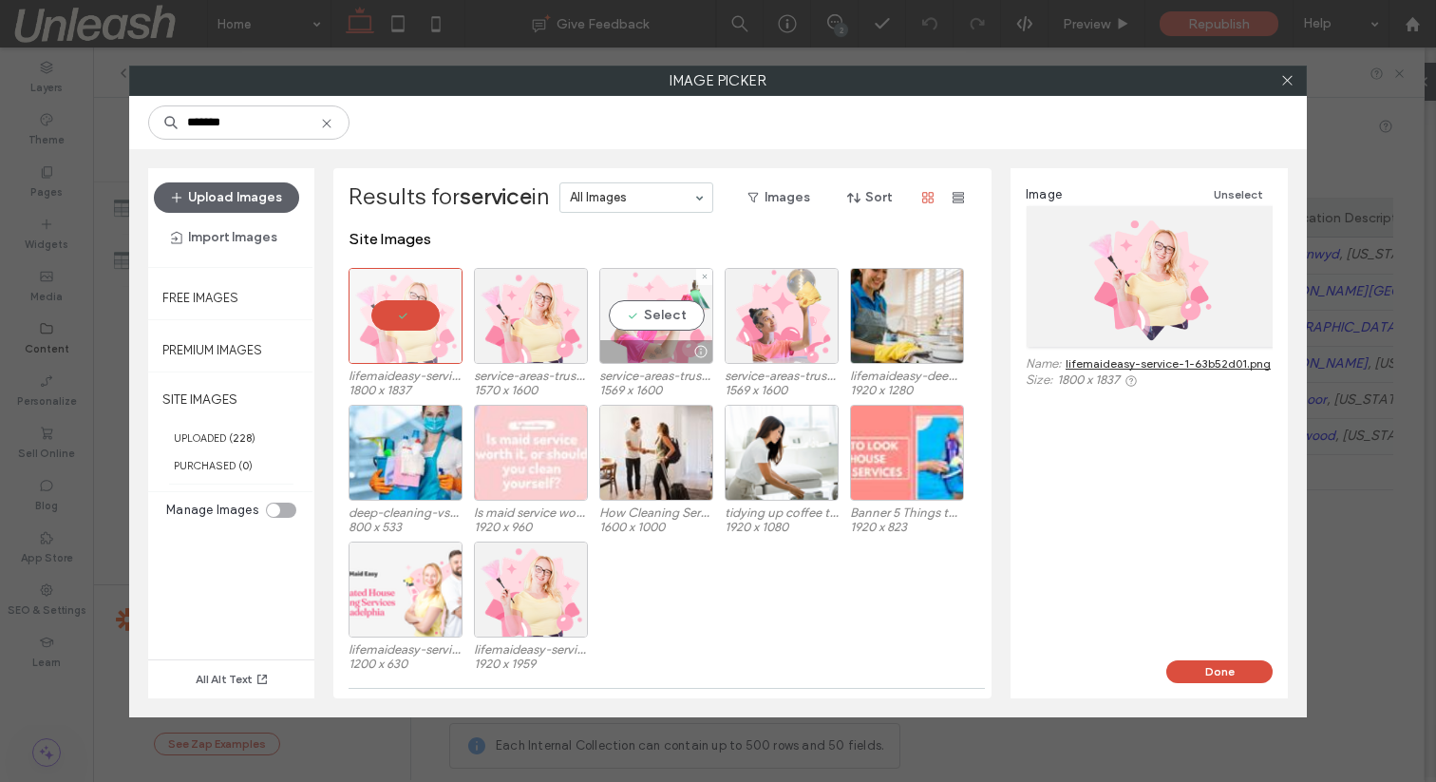
click at [632, 307] on div "Select" at bounding box center [656, 316] width 114 height 96
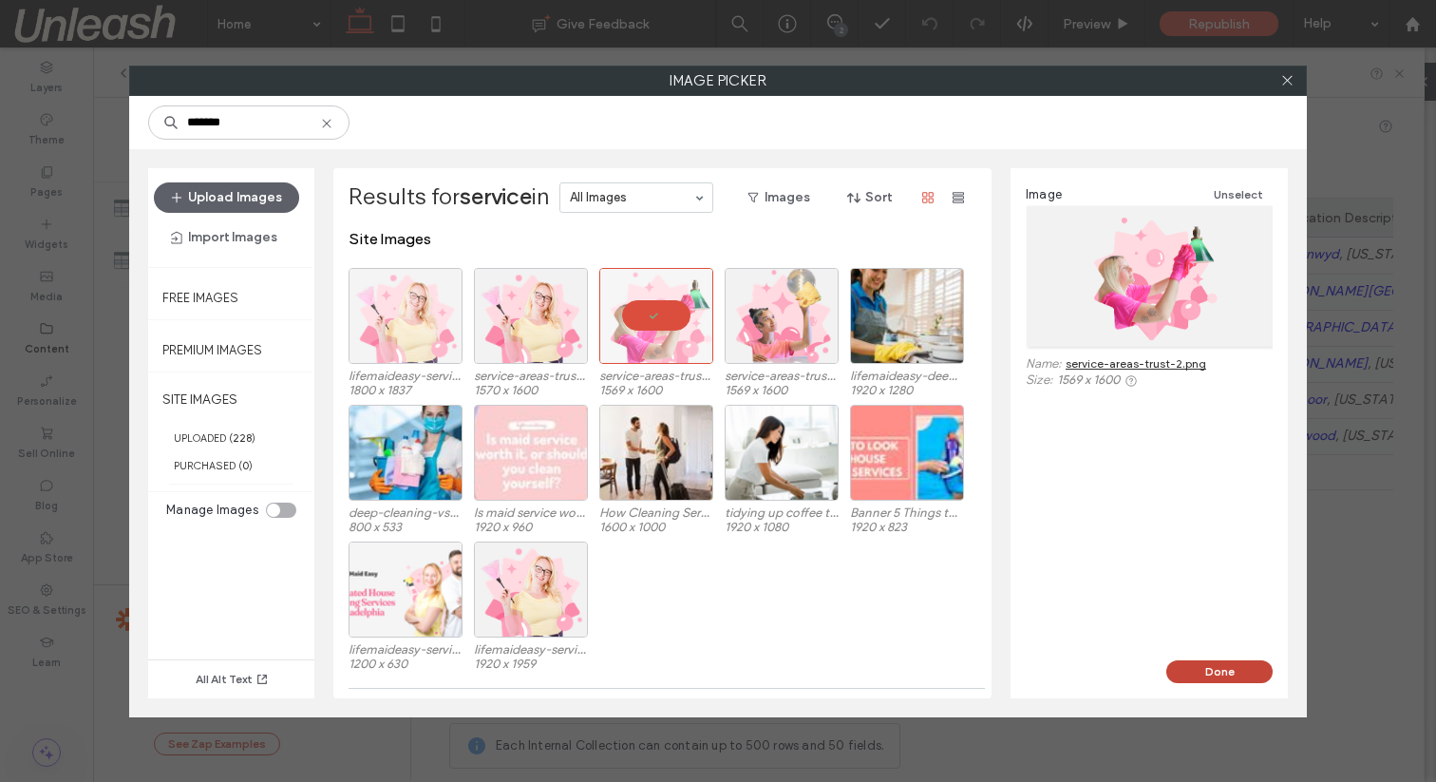
click at [1219, 670] on button "Done" at bounding box center [1220, 671] width 106 height 23
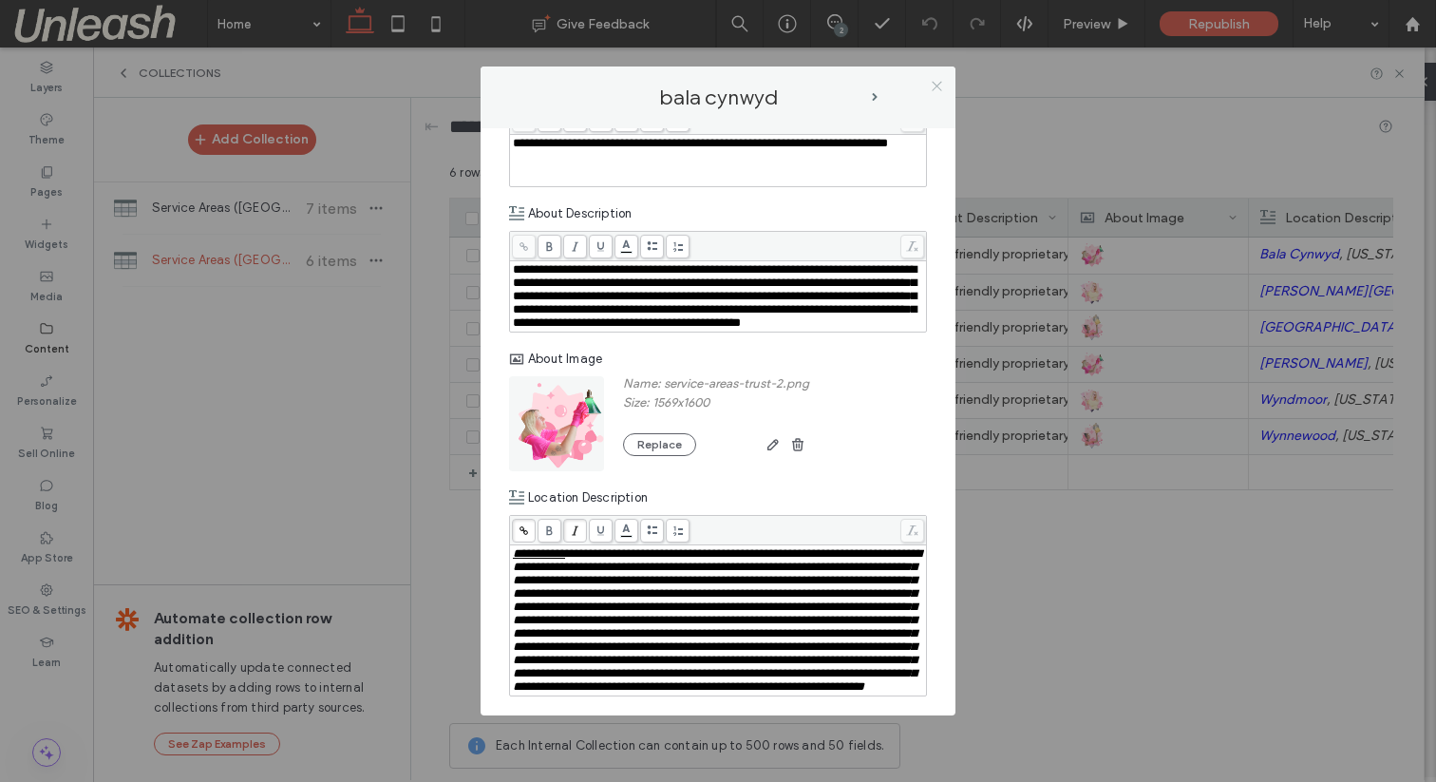
click at [934, 81] on icon at bounding box center [937, 86] width 14 height 14
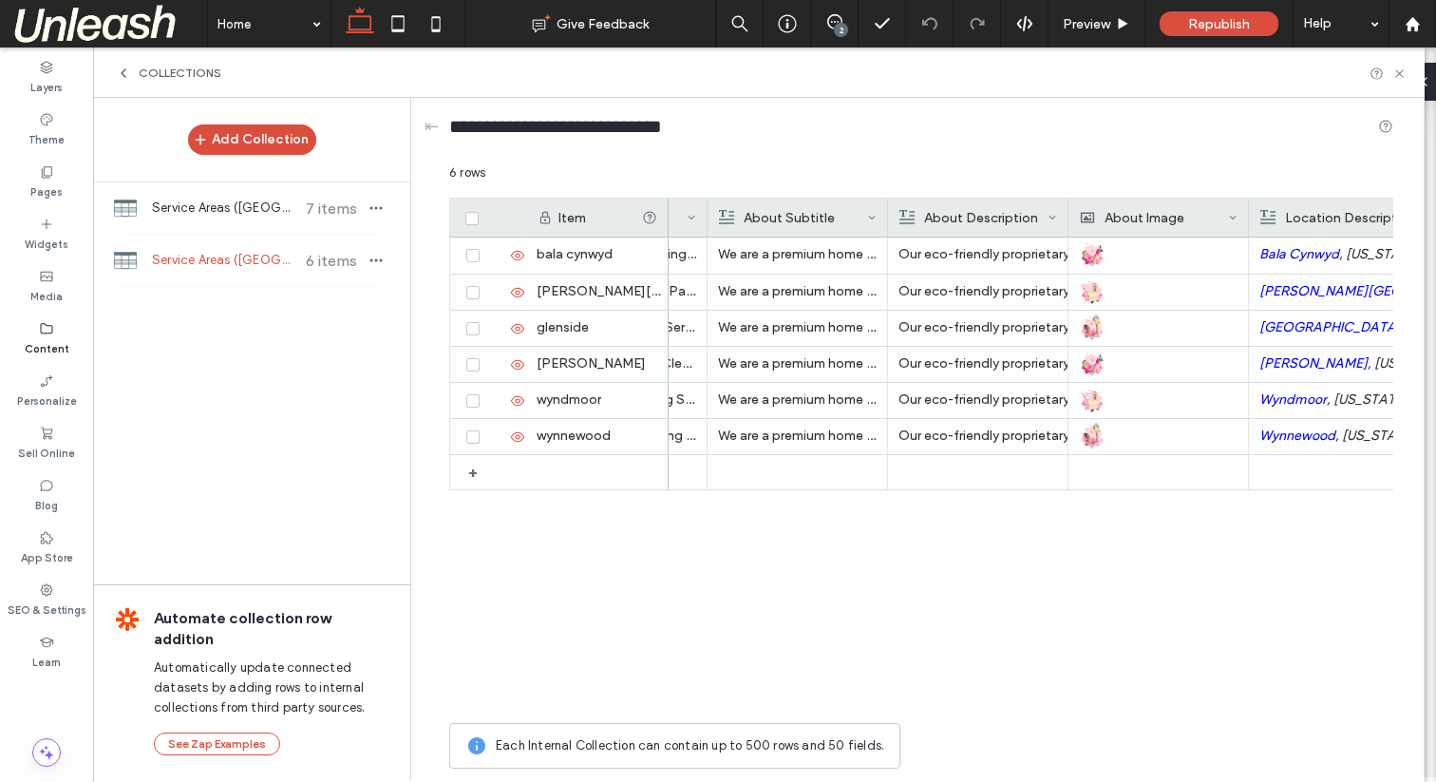
click at [32, 330] on div "Content" at bounding box center [46, 339] width 93 height 52
click at [128, 69] on icon at bounding box center [123, 73] width 15 height 15
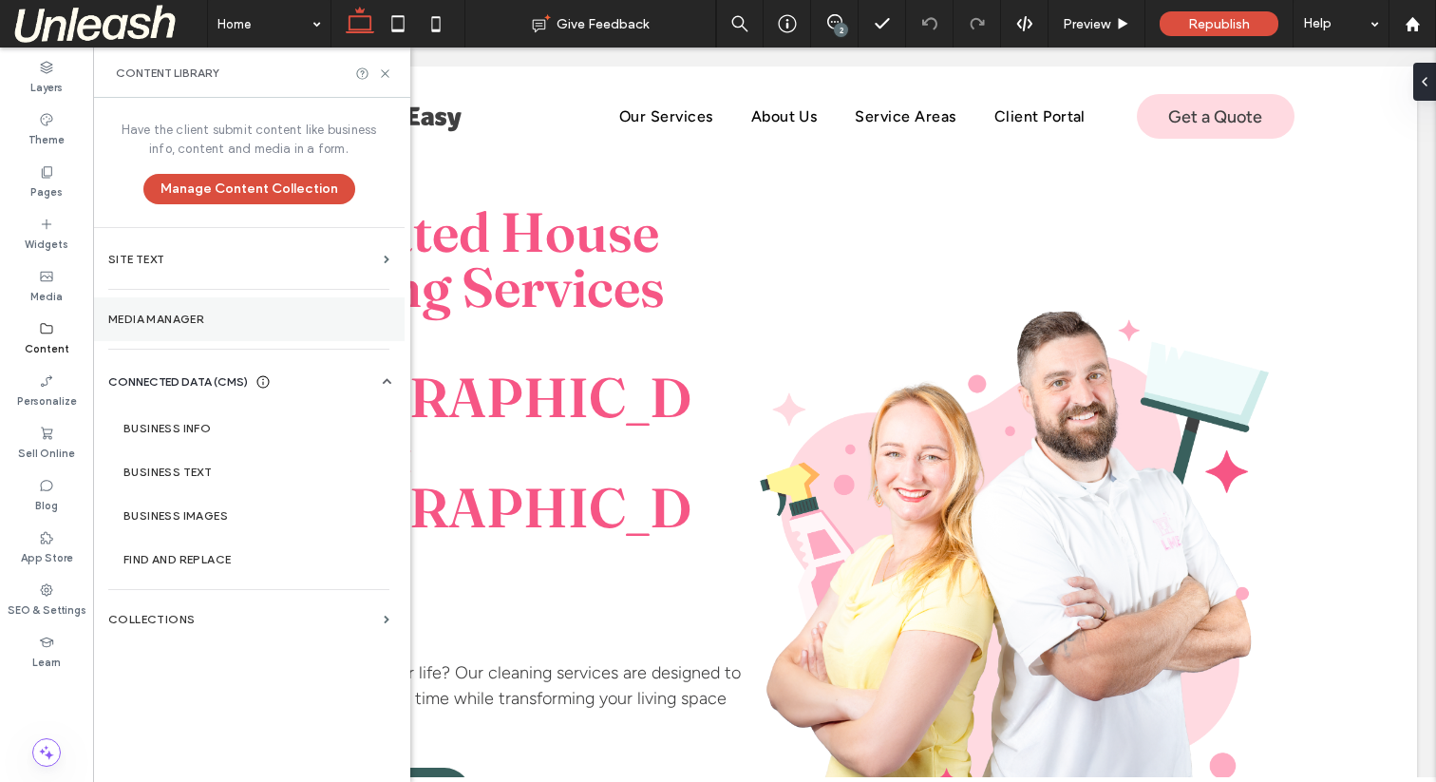
click at [164, 309] on section "Media Manager" at bounding box center [249, 319] width 312 height 44
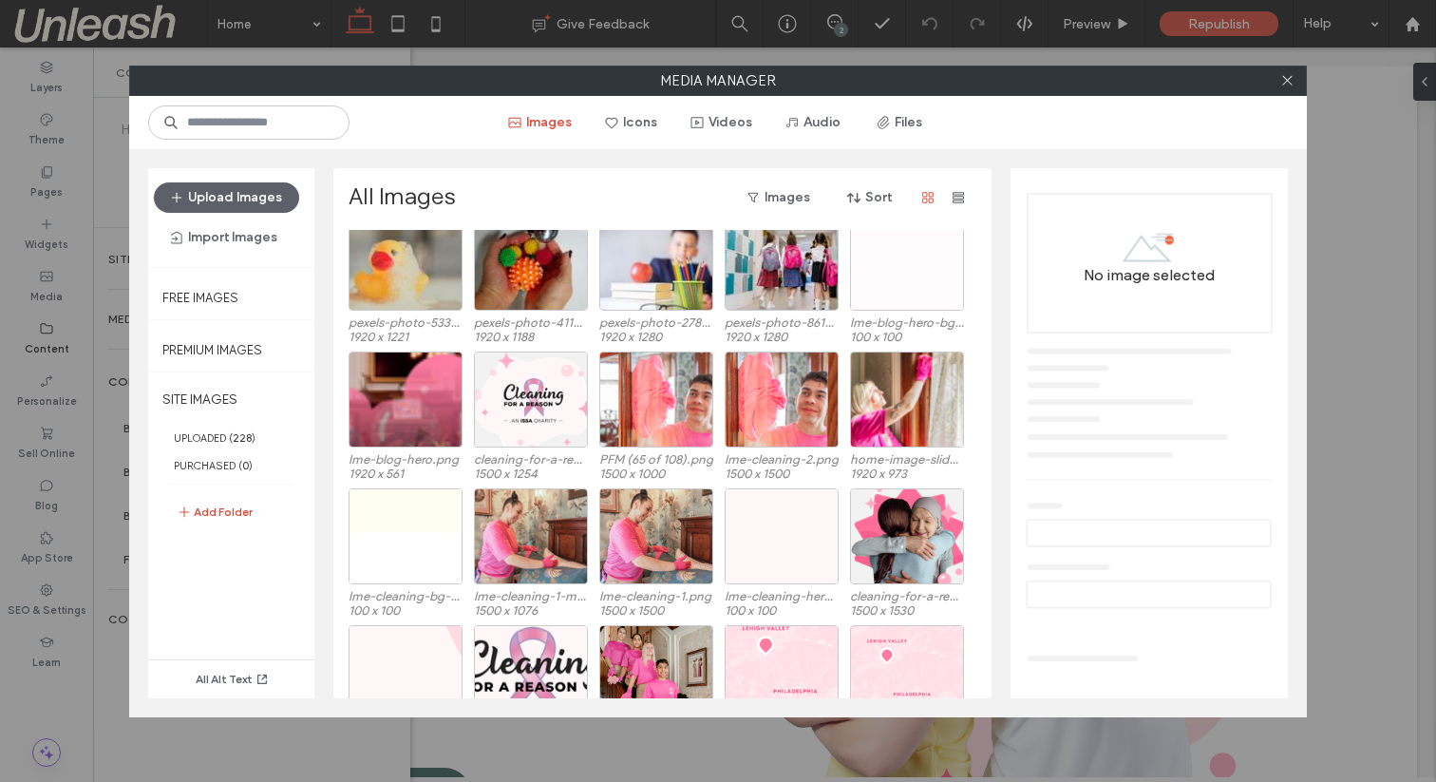
scroll to position [33, 0]
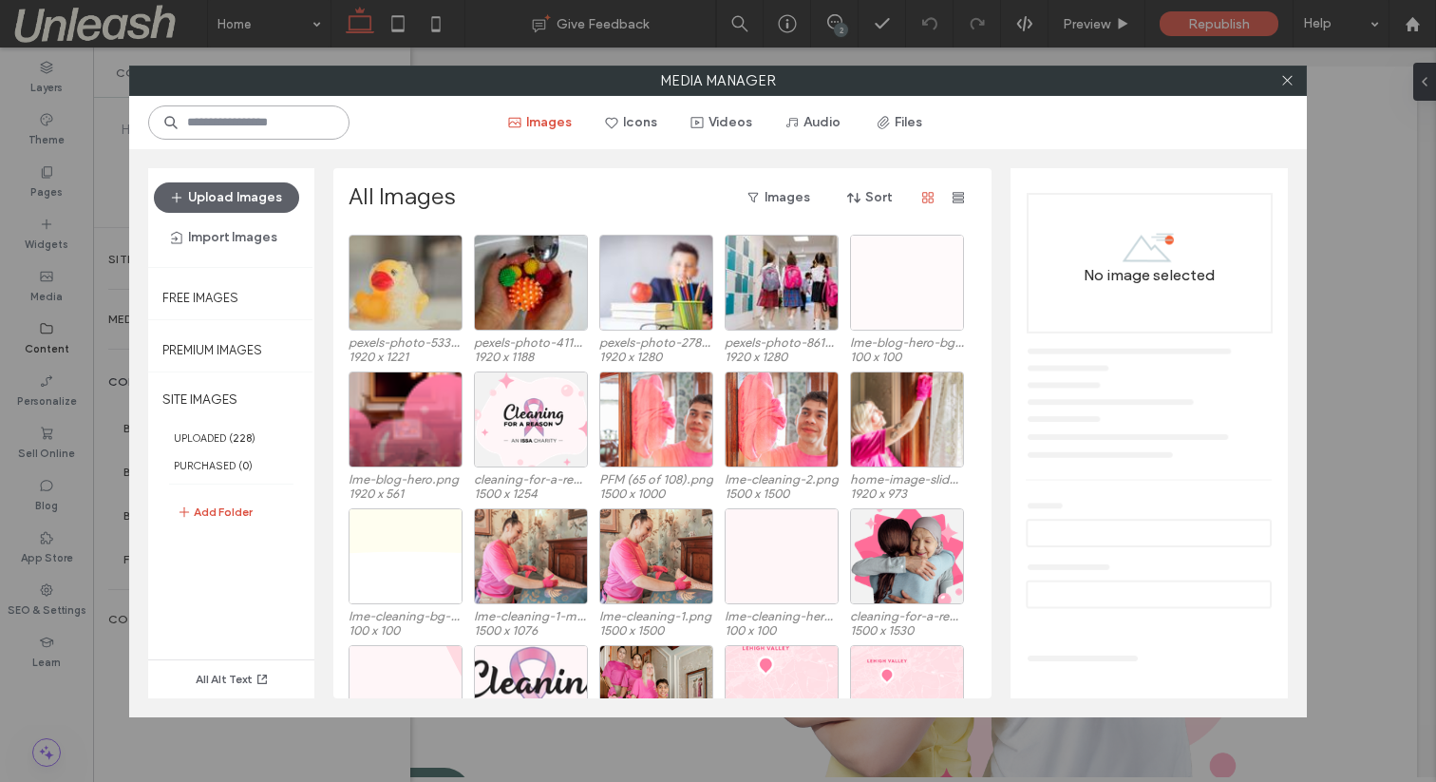
click at [234, 109] on input at bounding box center [248, 122] width 201 height 34
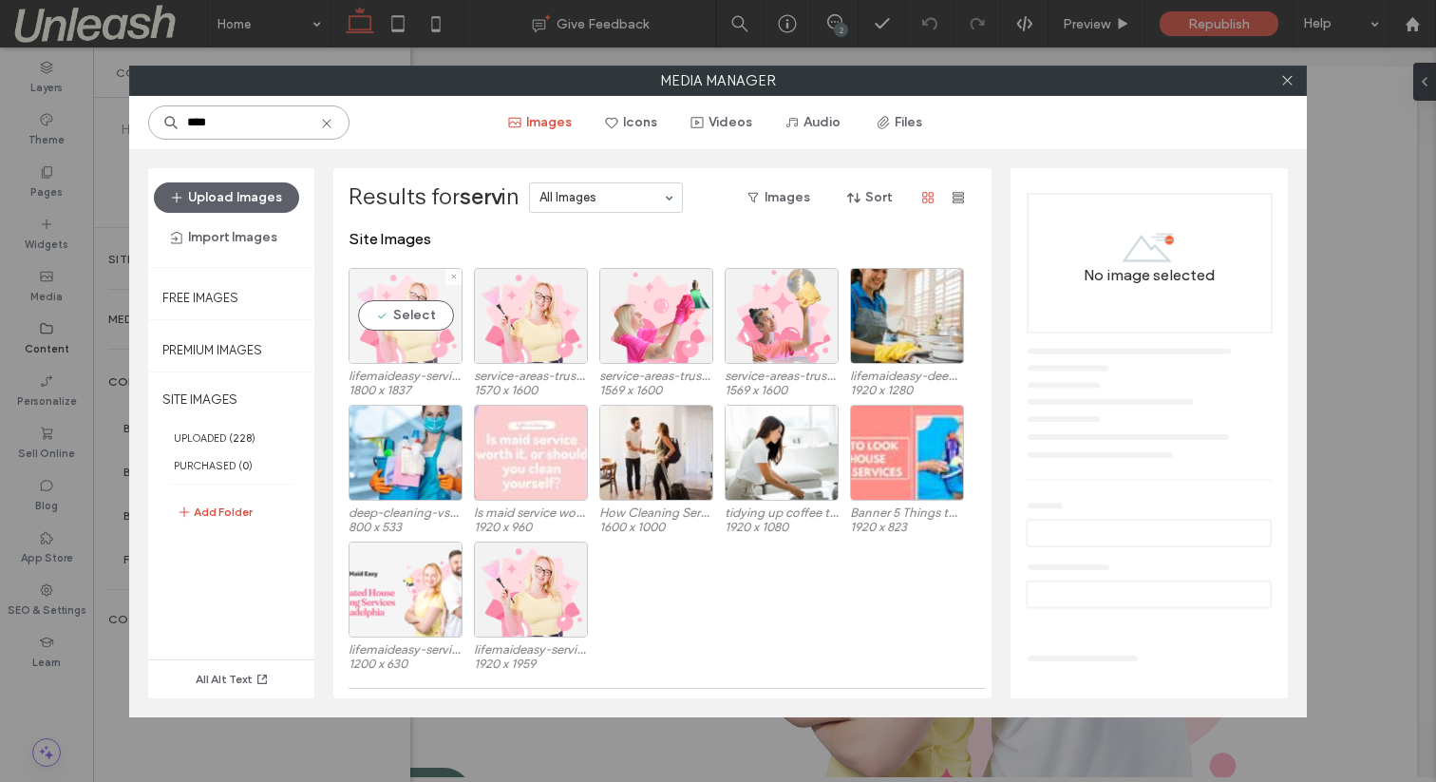
type input "****"
click at [404, 356] on div "Select" at bounding box center [406, 316] width 114 height 96
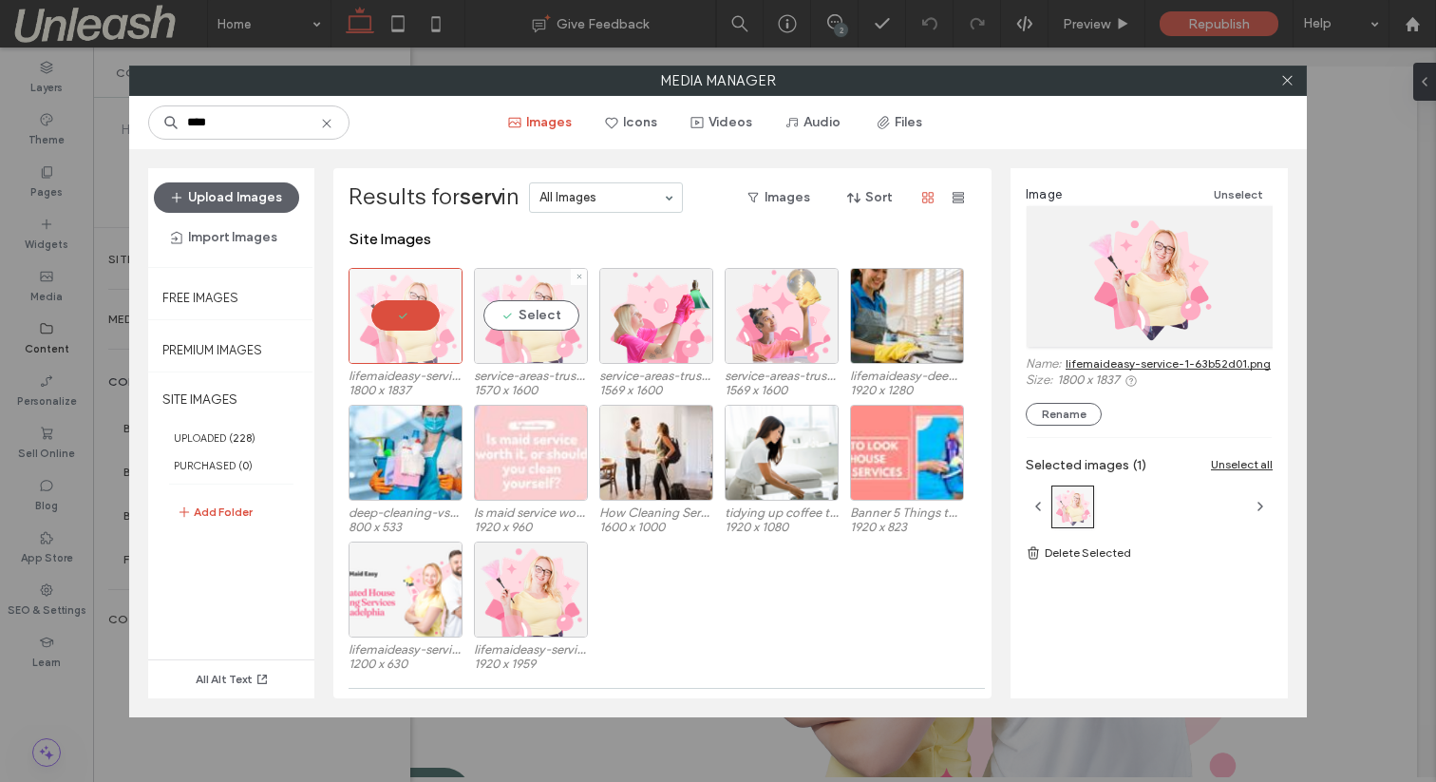
click at [522, 345] on div "Select" at bounding box center [531, 316] width 114 height 96
click at [392, 322] on div at bounding box center [406, 316] width 114 height 96
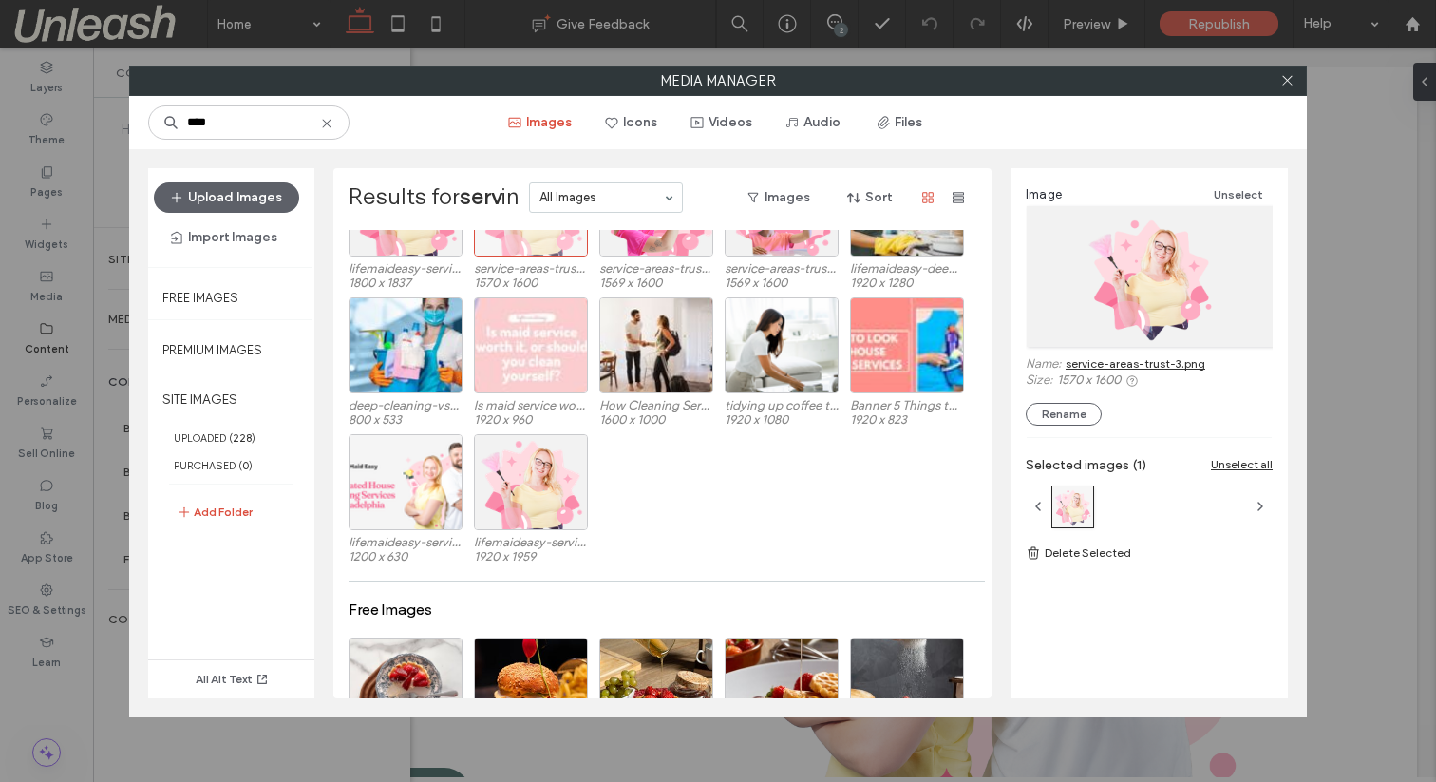
scroll to position [0, 0]
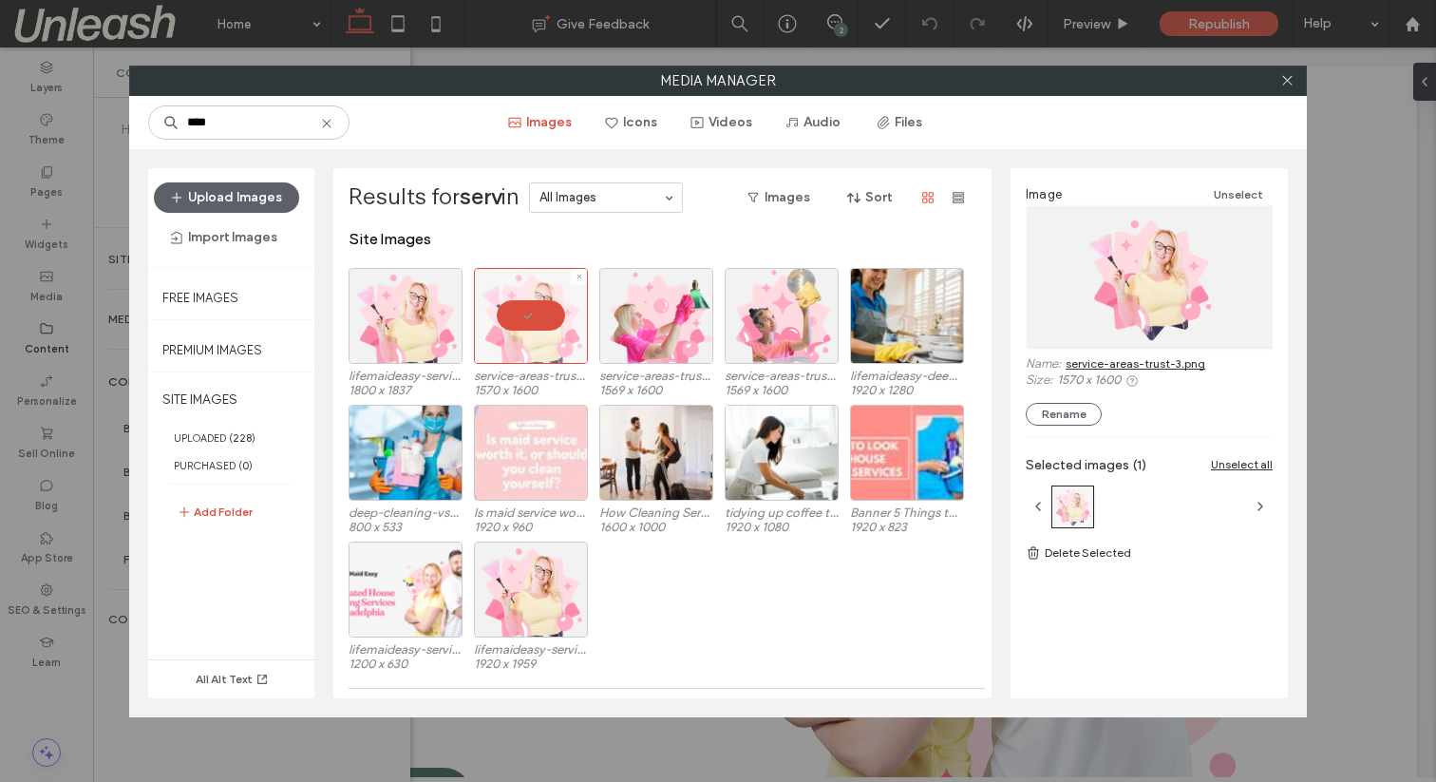
click at [528, 311] on div at bounding box center [531, 316] width 114 height 96
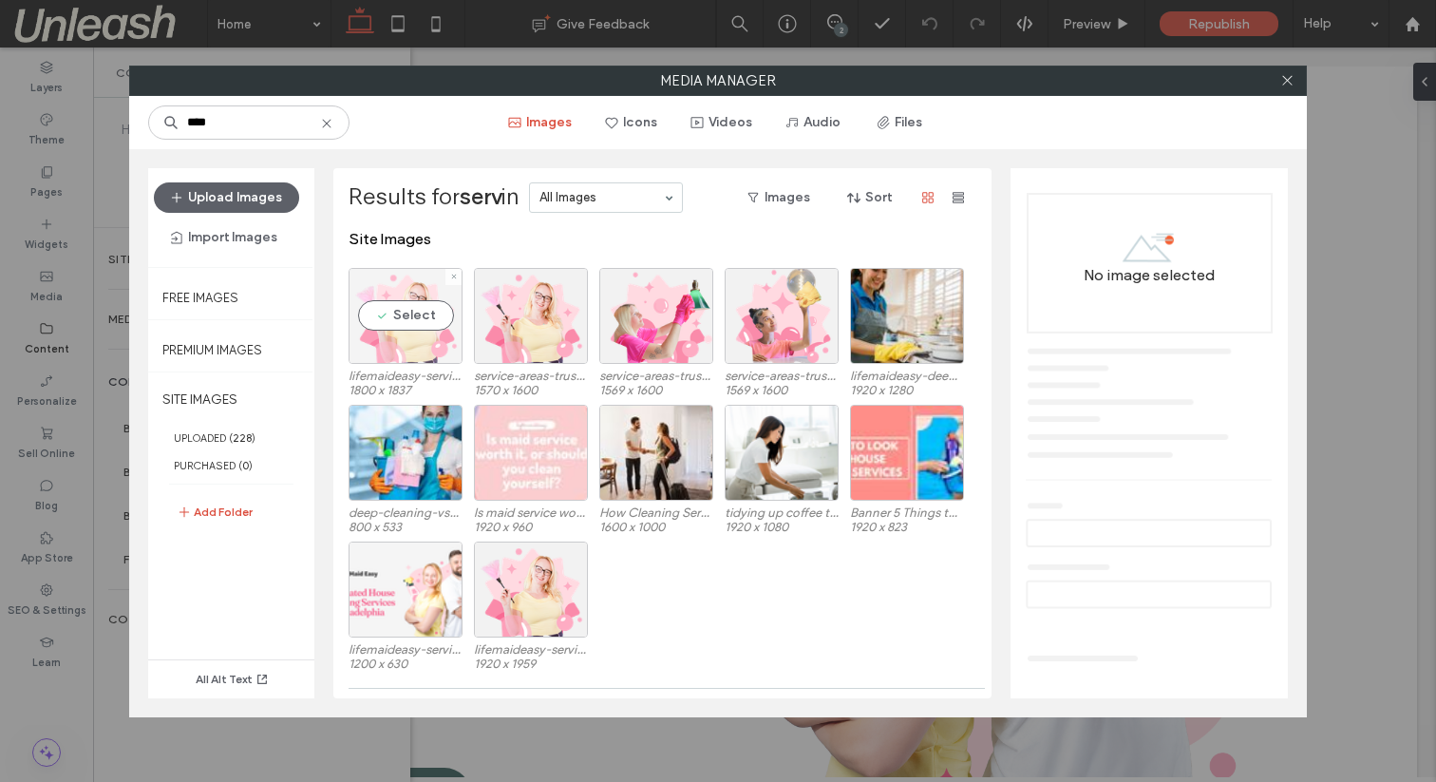
click at [424, 341] on div "Select" at bounding box center [406, 316] width 114 height 96
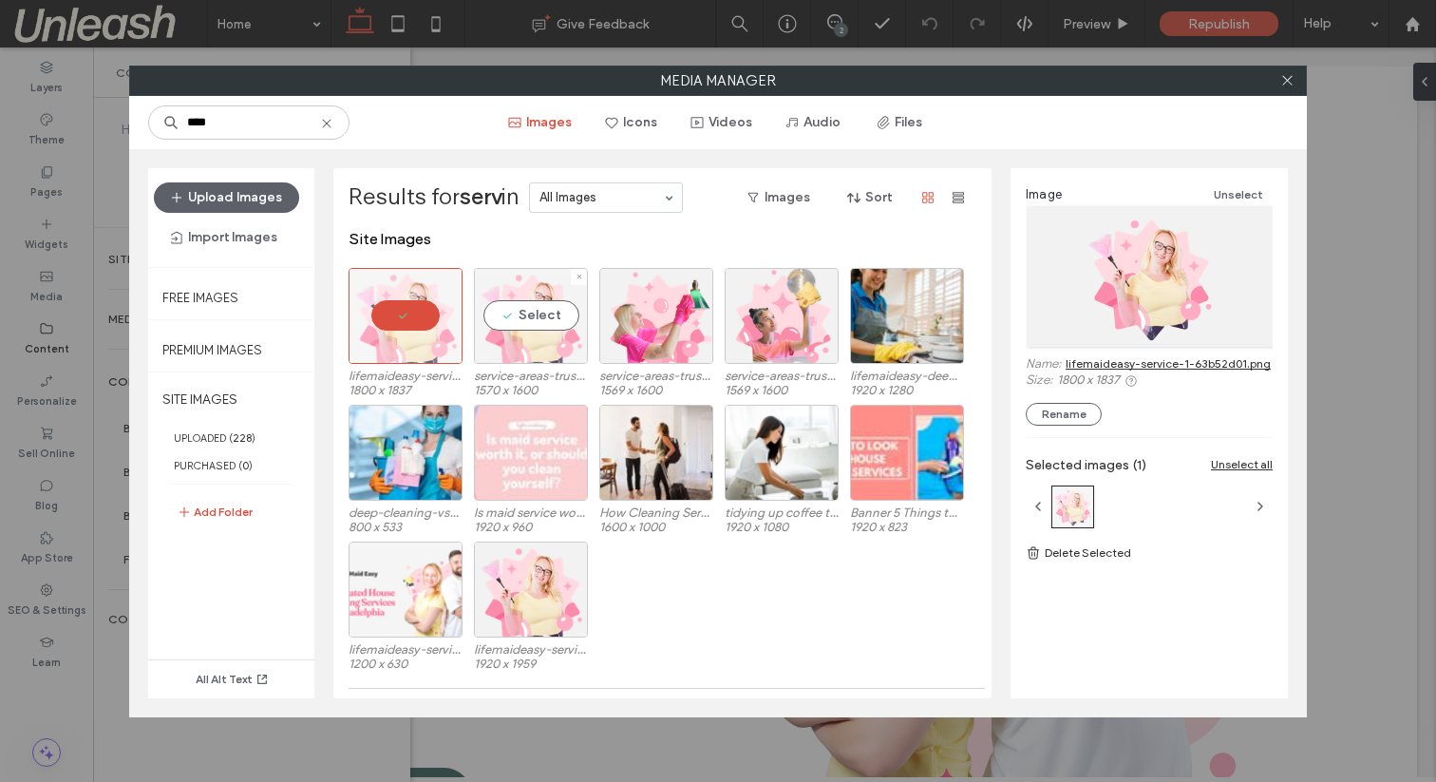
click at [501, 347] on div "Select" at bounding box center [531, 316] width 114 height 96
click at [634, 345] on div "Select" at bounding box center [656, 316] width 114 height 96
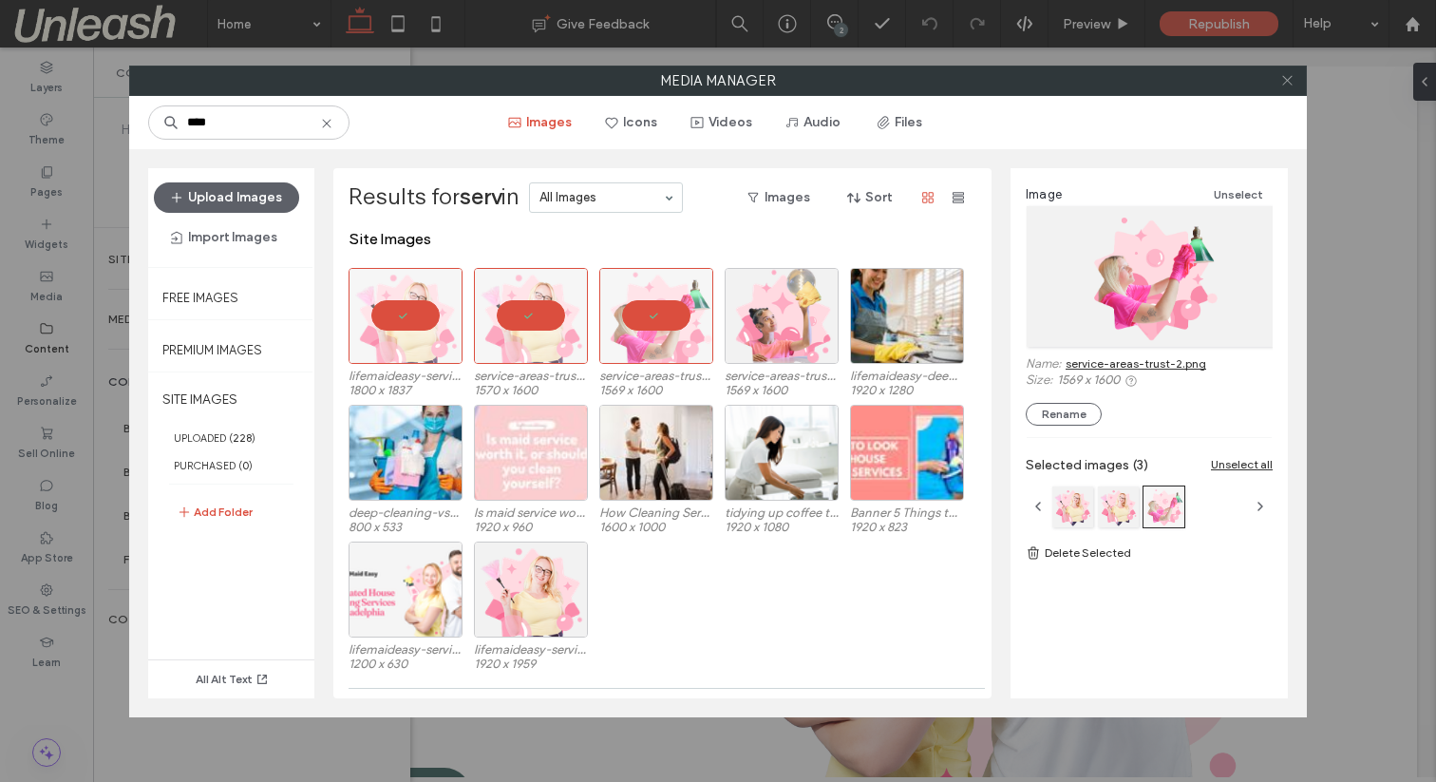
click at [1294, 74] on icon at bounding box center [1288, 80] width 14 height 14
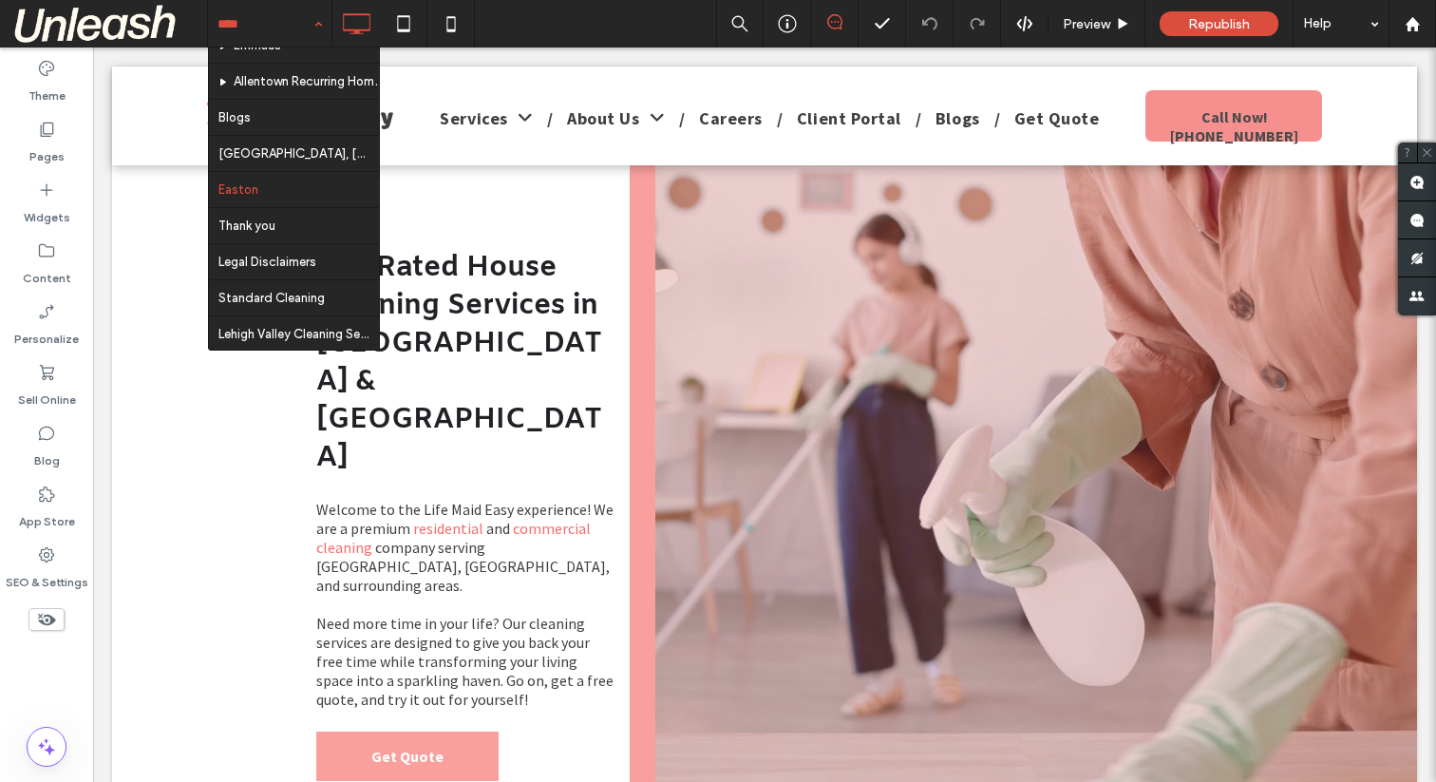
scroll to position [789, 0]
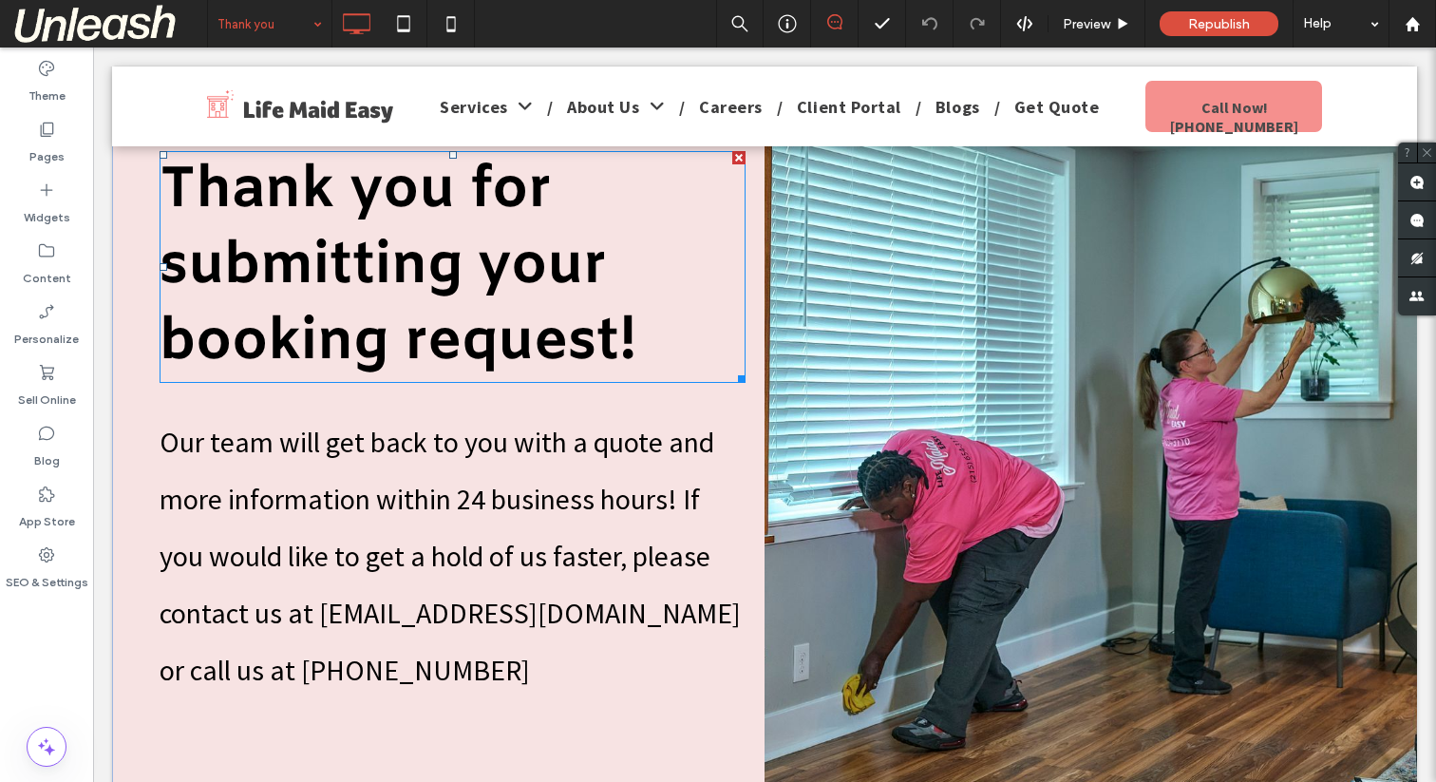
scroll to position [148, 0]
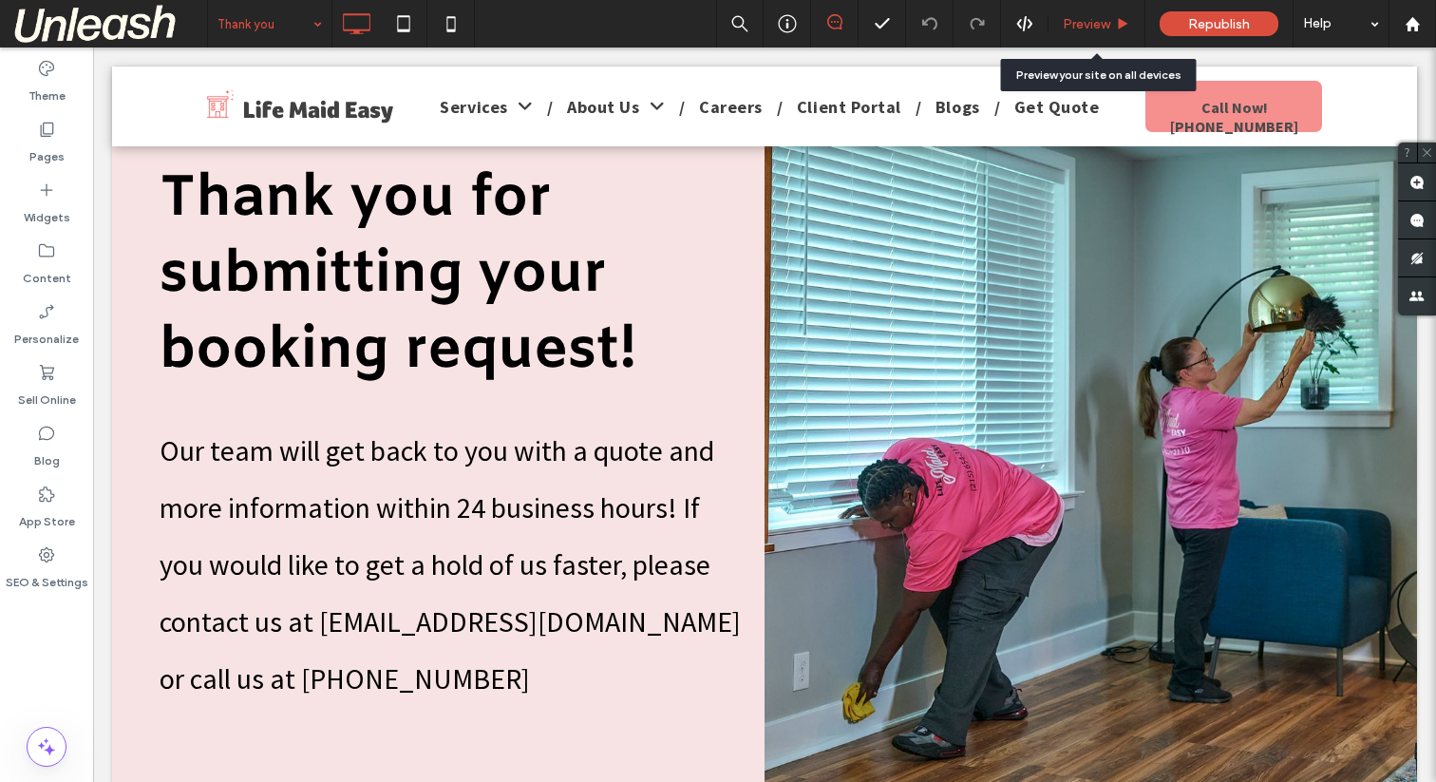
click at [1061, 24] on div "Preview" at bounding box center [1097, 24] width 96 height 16
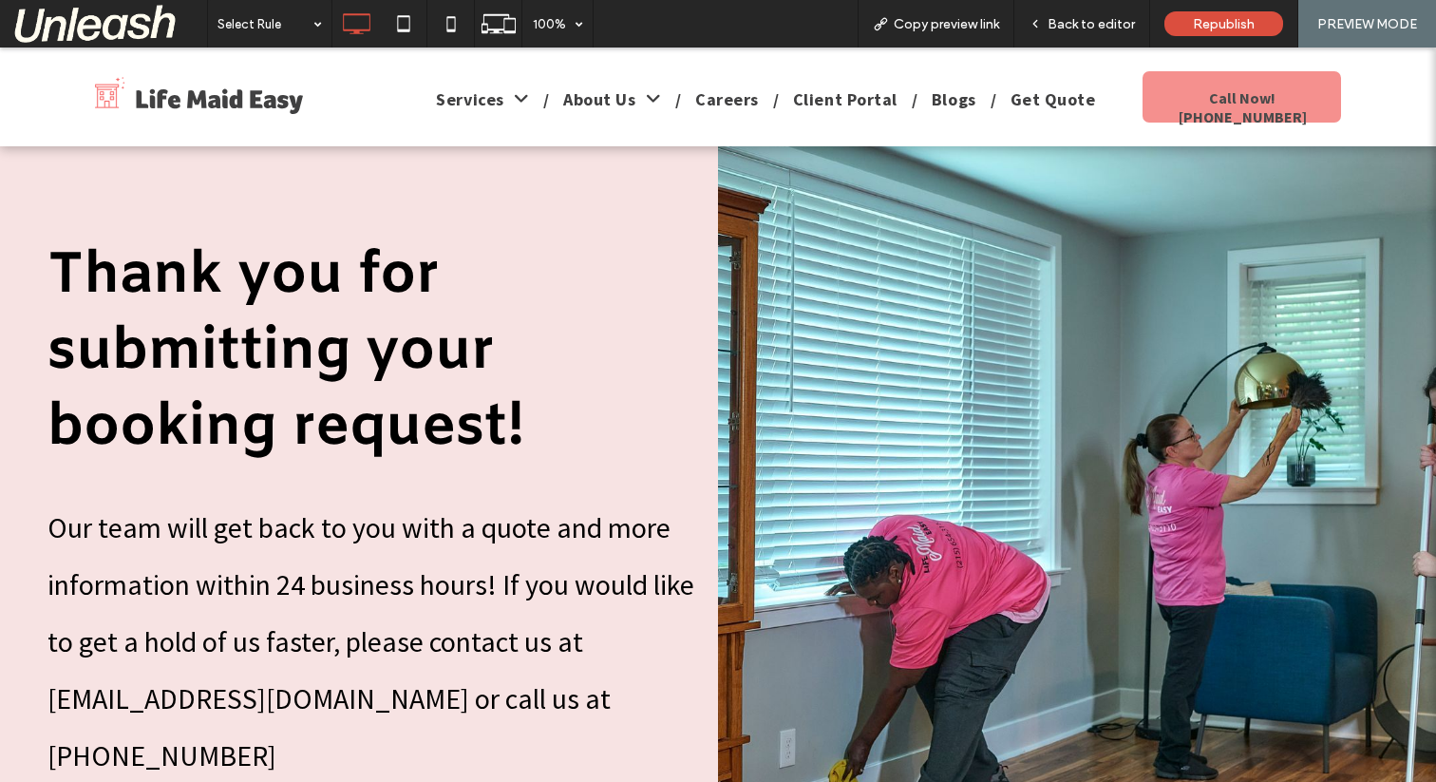
scroll to position [54, 0]
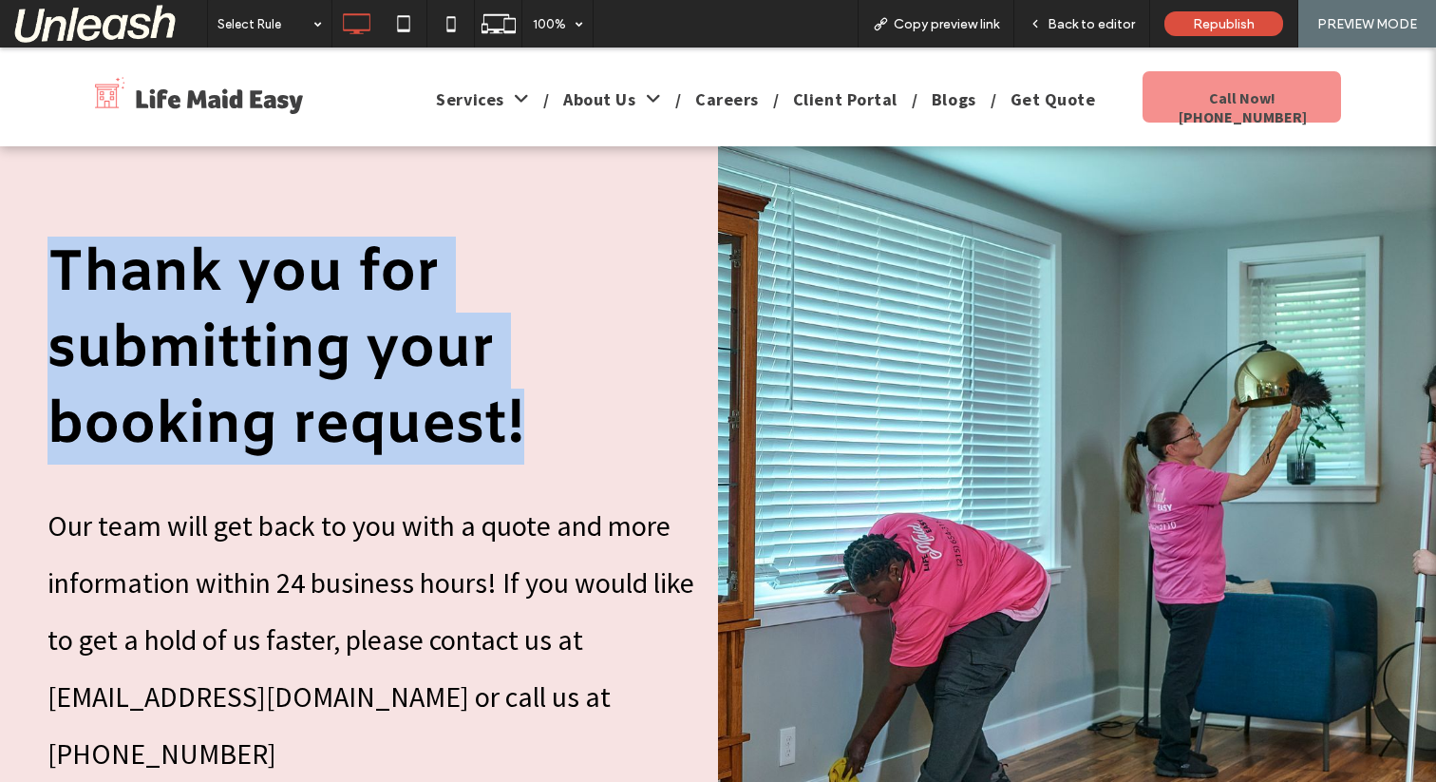
drag, startPoint x: 68, startPoint y: 265, endPoint x: 523, endPoint y: 423, distance: 480.7
click at [523, 423] on span "Thank you for submitting your booking request!" at bounding box center [286, 351] width 477 height 228
copy span "Thank you for submitting your booking request!"
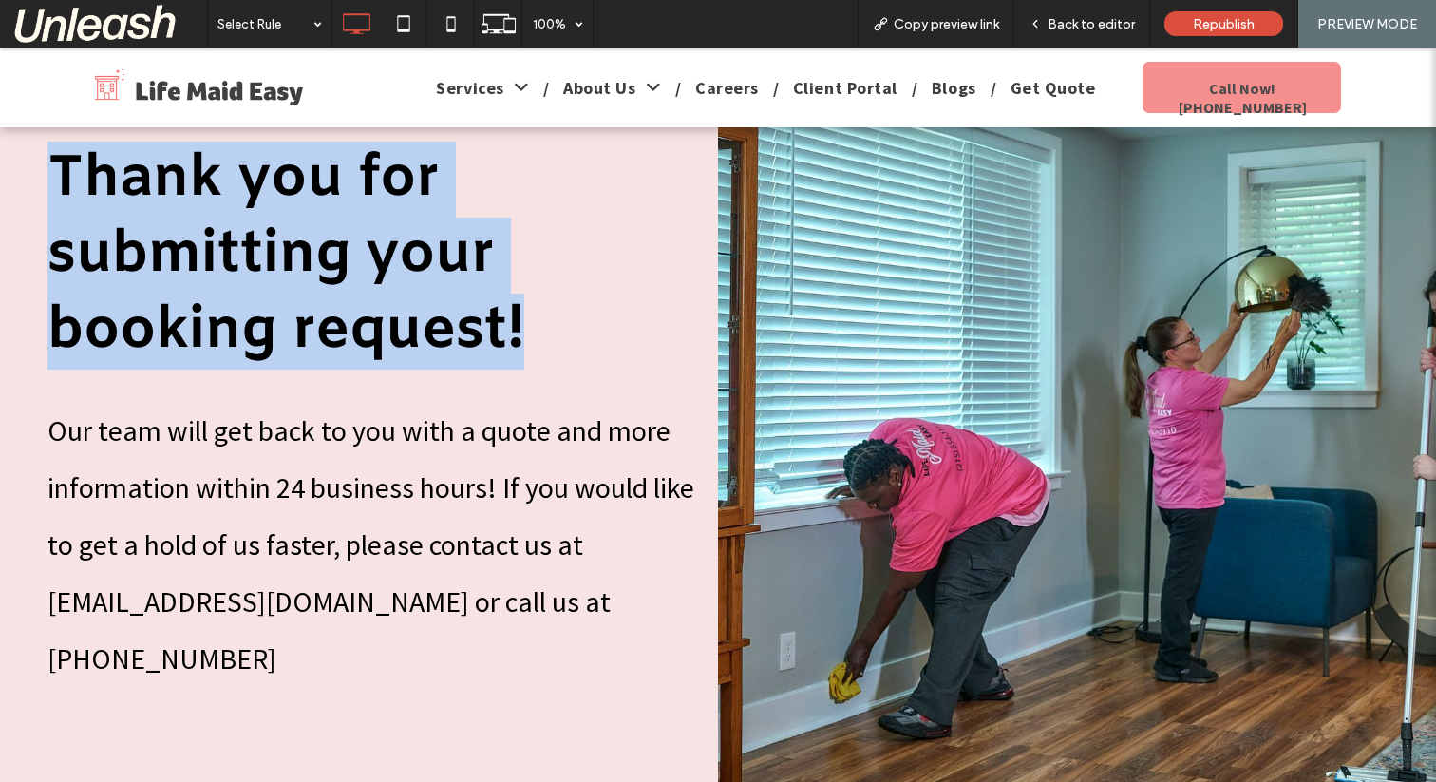
scroll to position [180, 0]
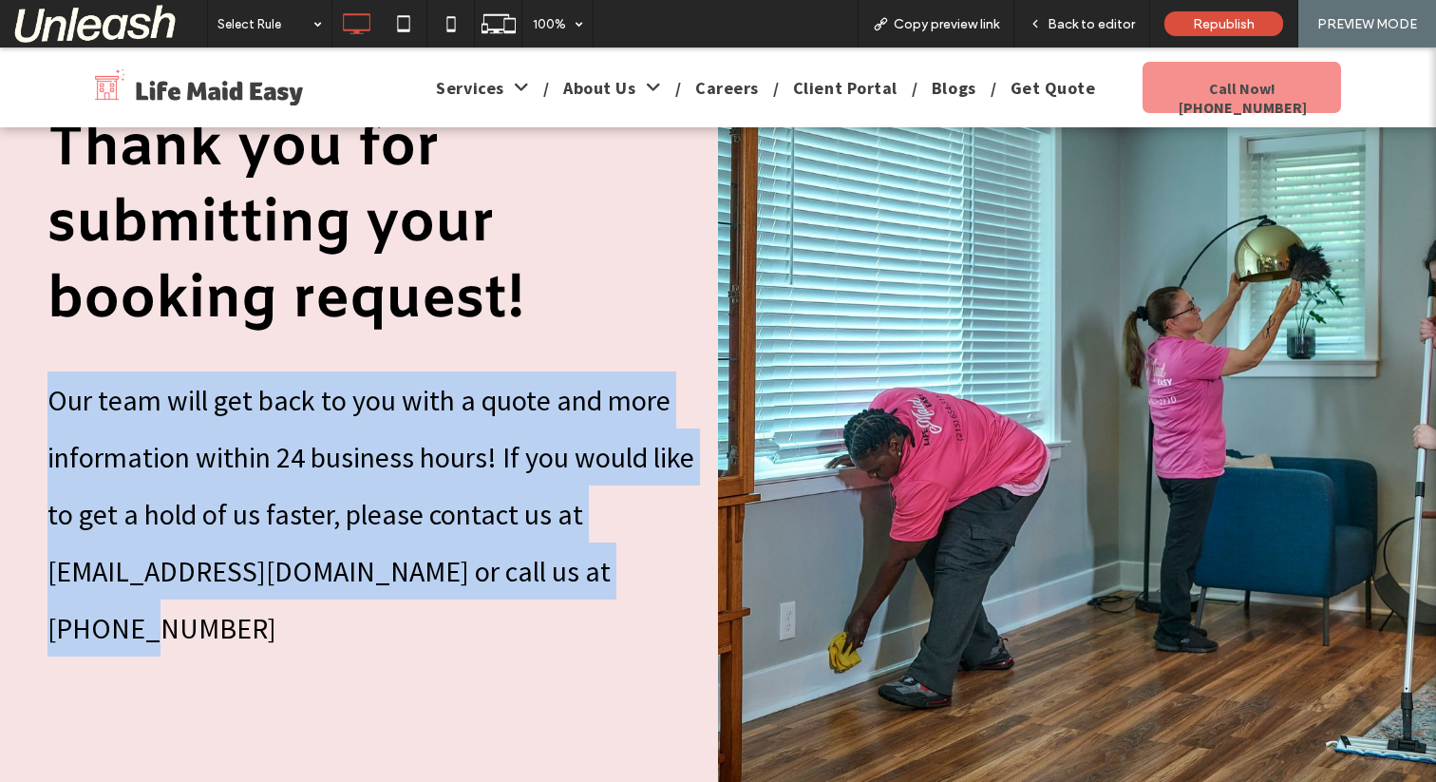
drag, startPoint x: 55, startPoint y: 393, endPoint x: 650, endPoint y: 592, distance: 627.0
click at [650, 592] on p "Our team will get back to you with a quote and more information within 24 busin…" at bounding box center [374, 513] width 652 height 285
copy span "Our team will get back to you with a quote and more information within 24 busin…"
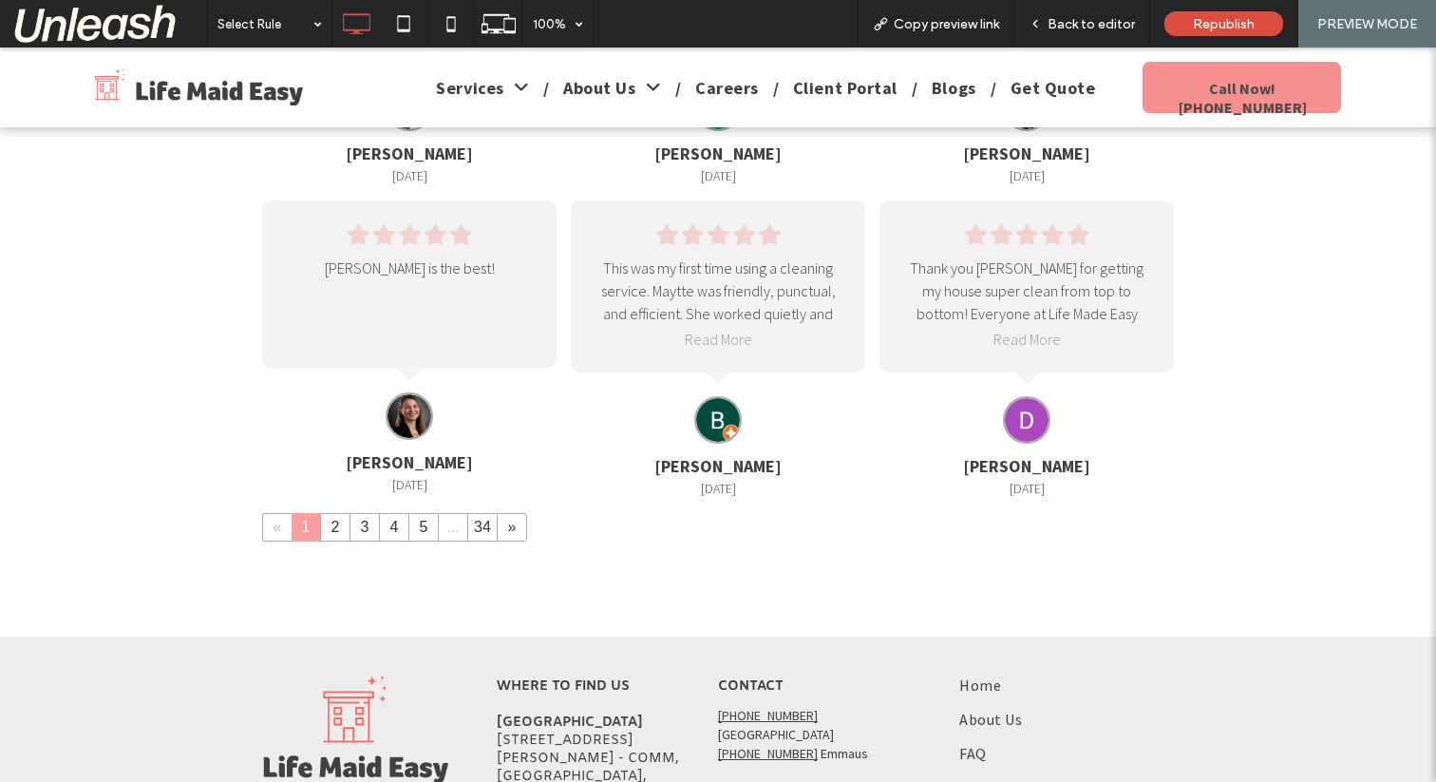
scroll to position [3402, 0]
